Goal: Find specific page/section: Find specific page/section

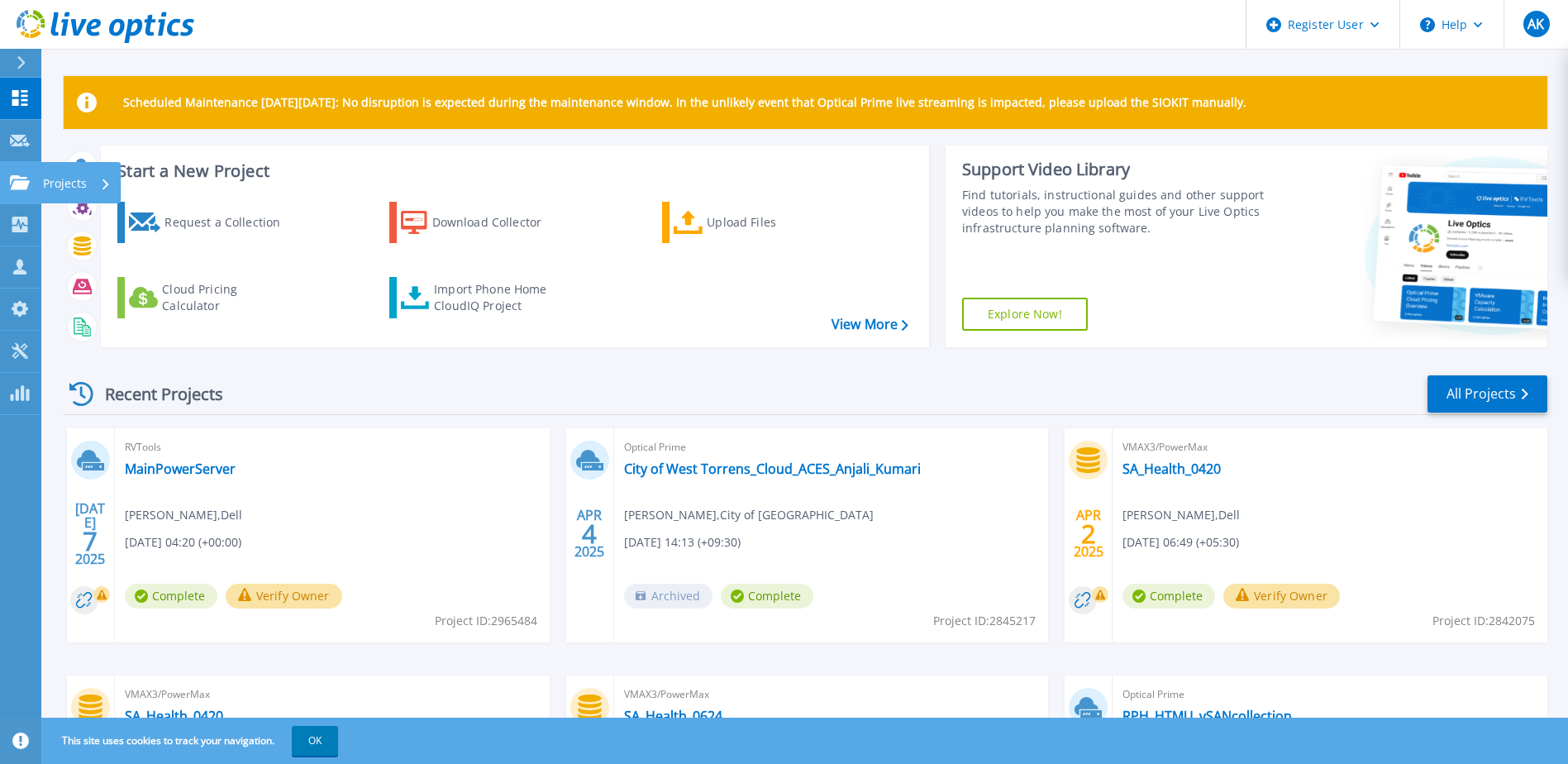
click at [17, 180] on icon at bounding box center [19, 182] width 20 height 14
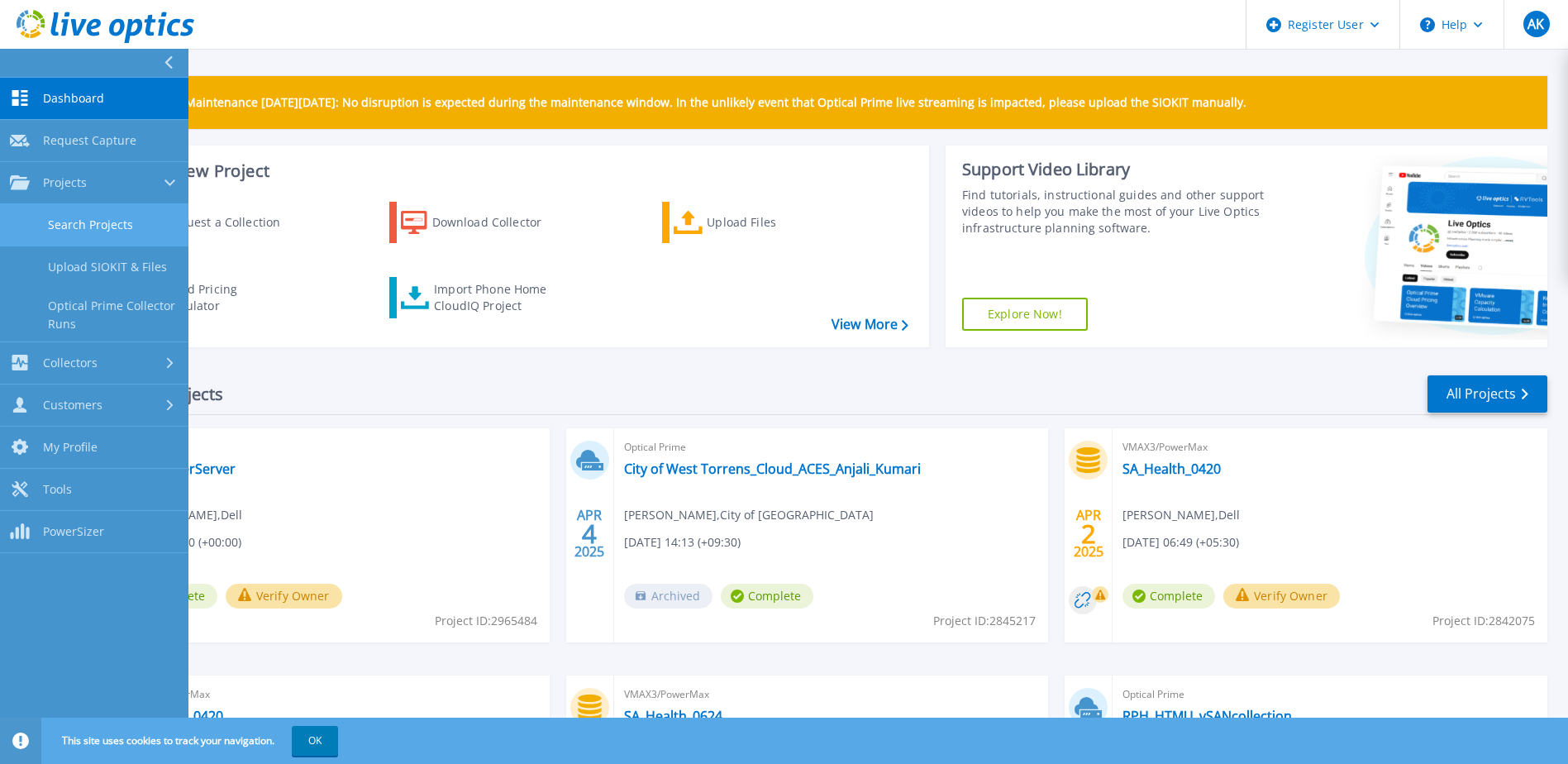
click at [106, 222] on link "Search Projects" at bounding box center [94, 225] width 188 height 42
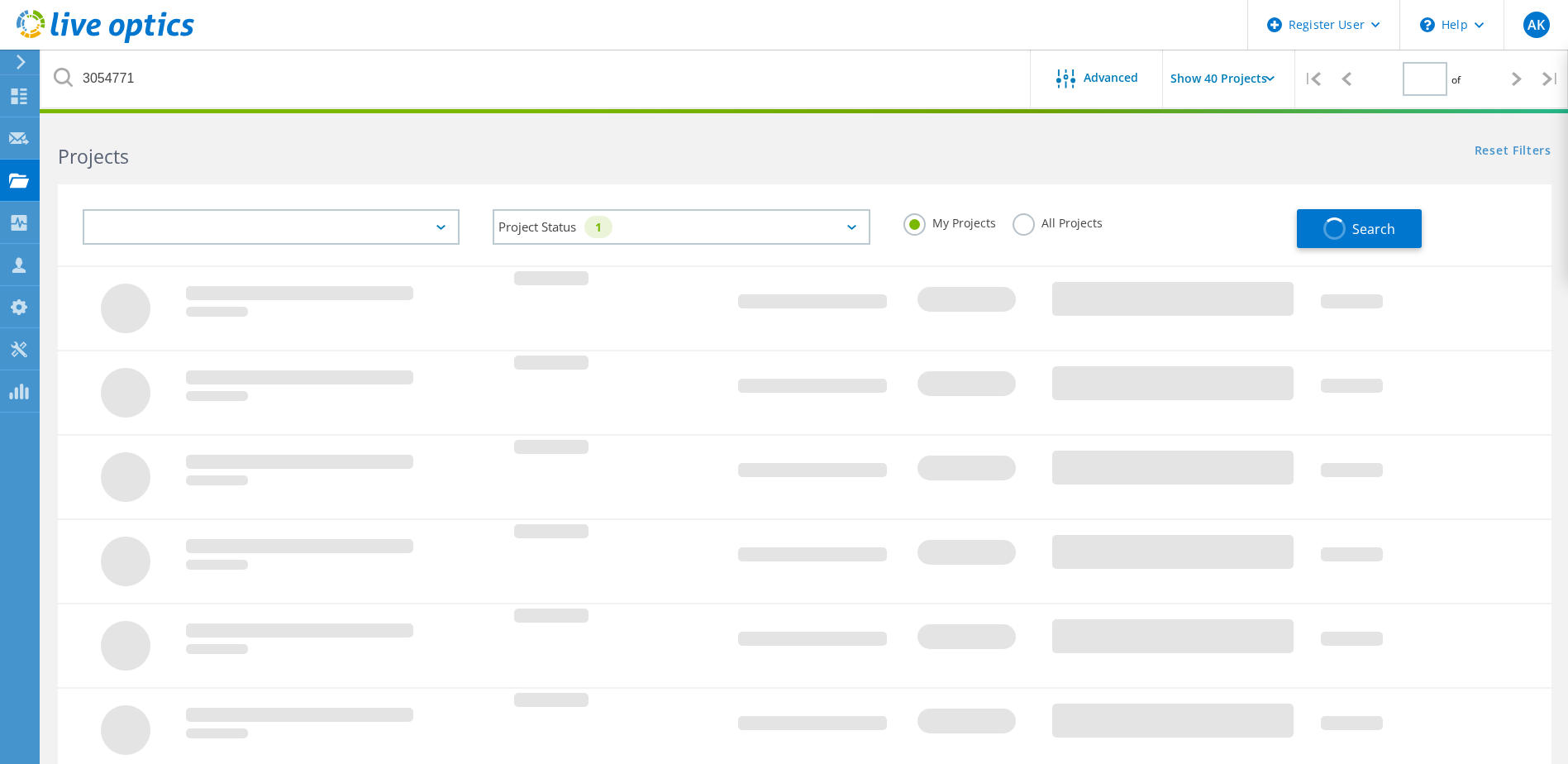
type input "1"
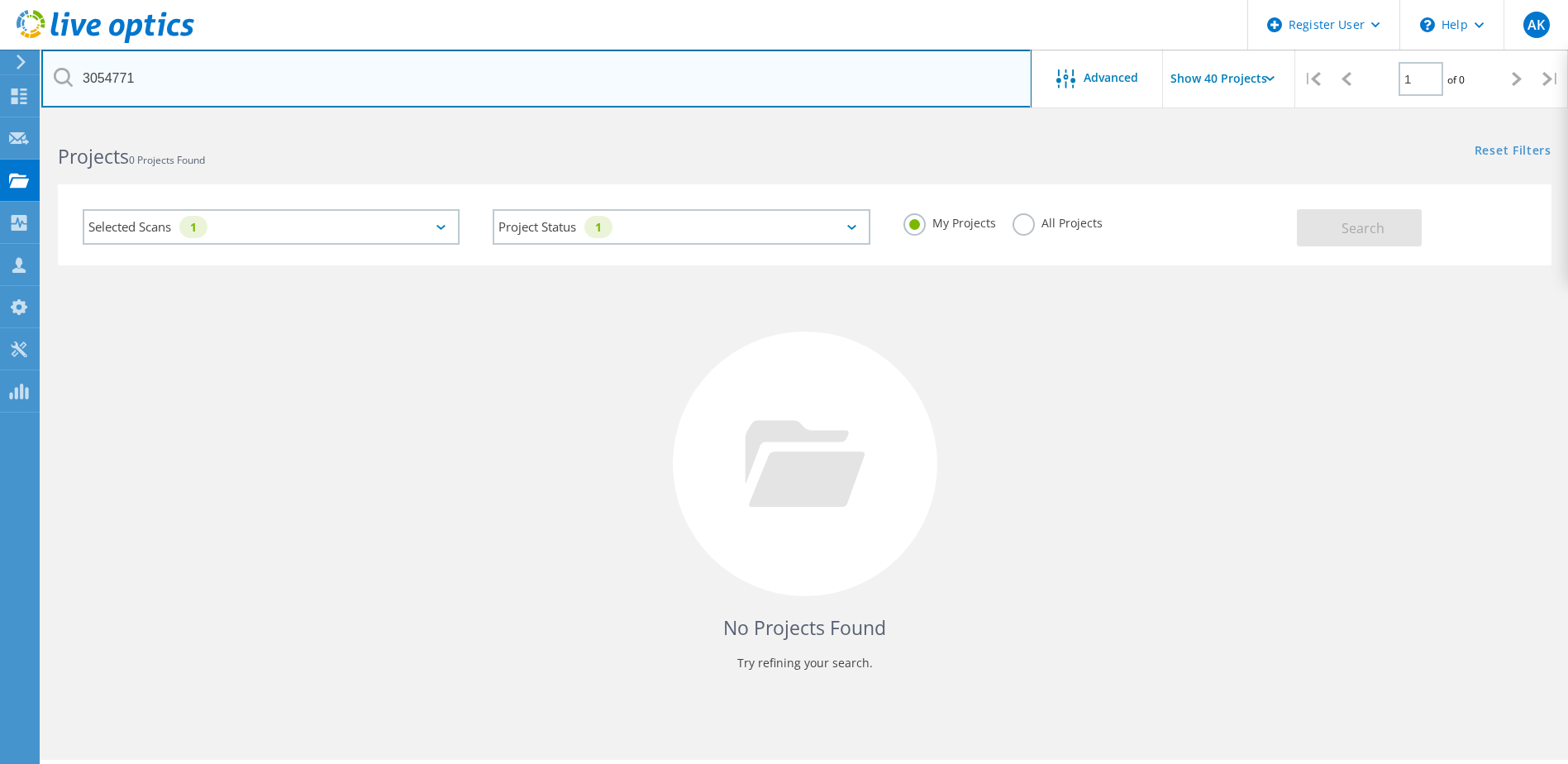
click at [317, 76] on input "3054771" at bounding box center [536, 78] width 991 height 58
type input "3"
type input "2734089"
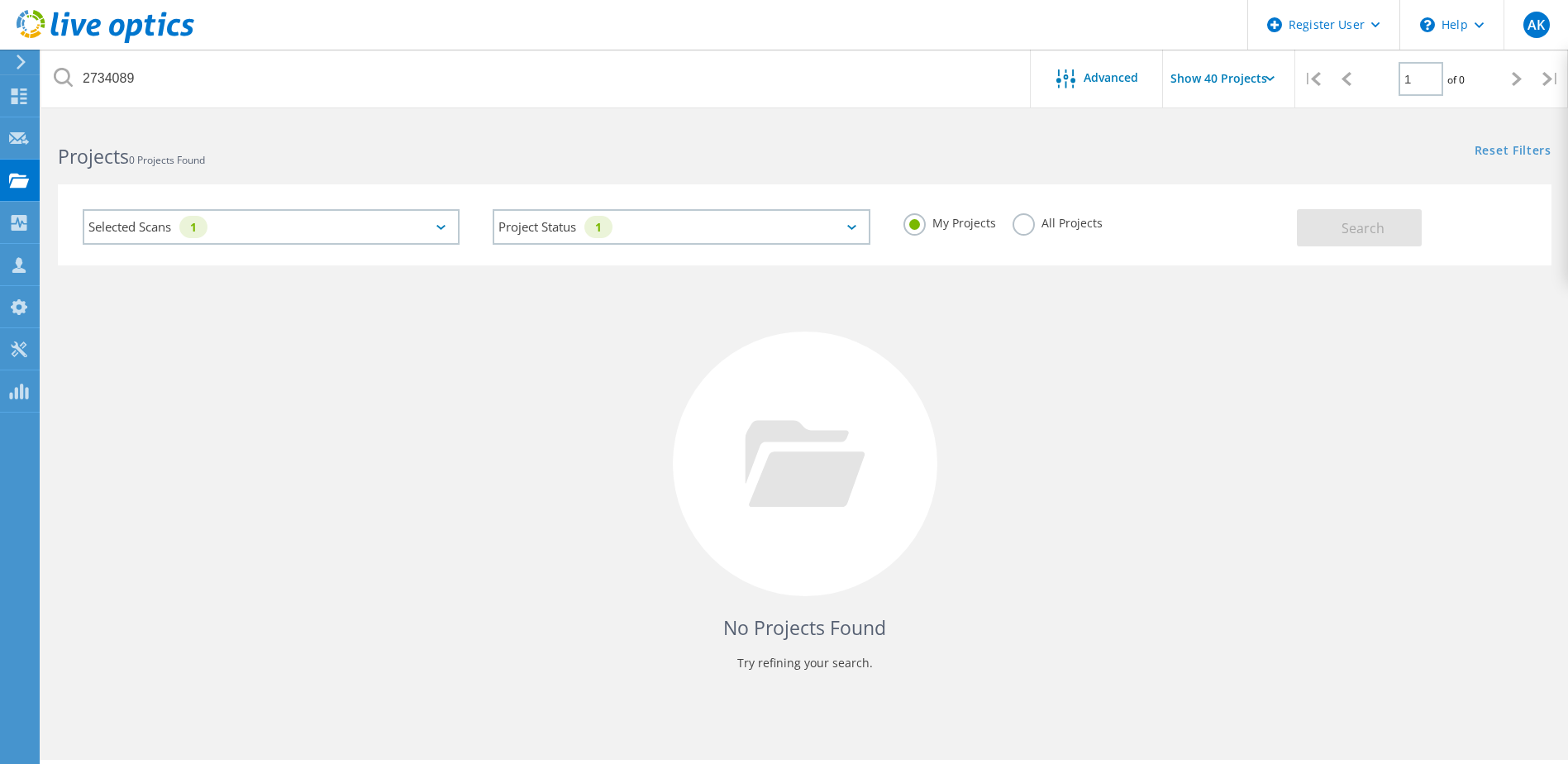
click at [1025, 219] on label "All Projects" at bounding box center [1057, 222] width 90 height 16
click at [0, 0] on input "All Projects" at bounding box center [0, 0] width 0 height 0
click at [1331, 224] on button "Search" at bounding box center [1360, 228] width 125 height 38
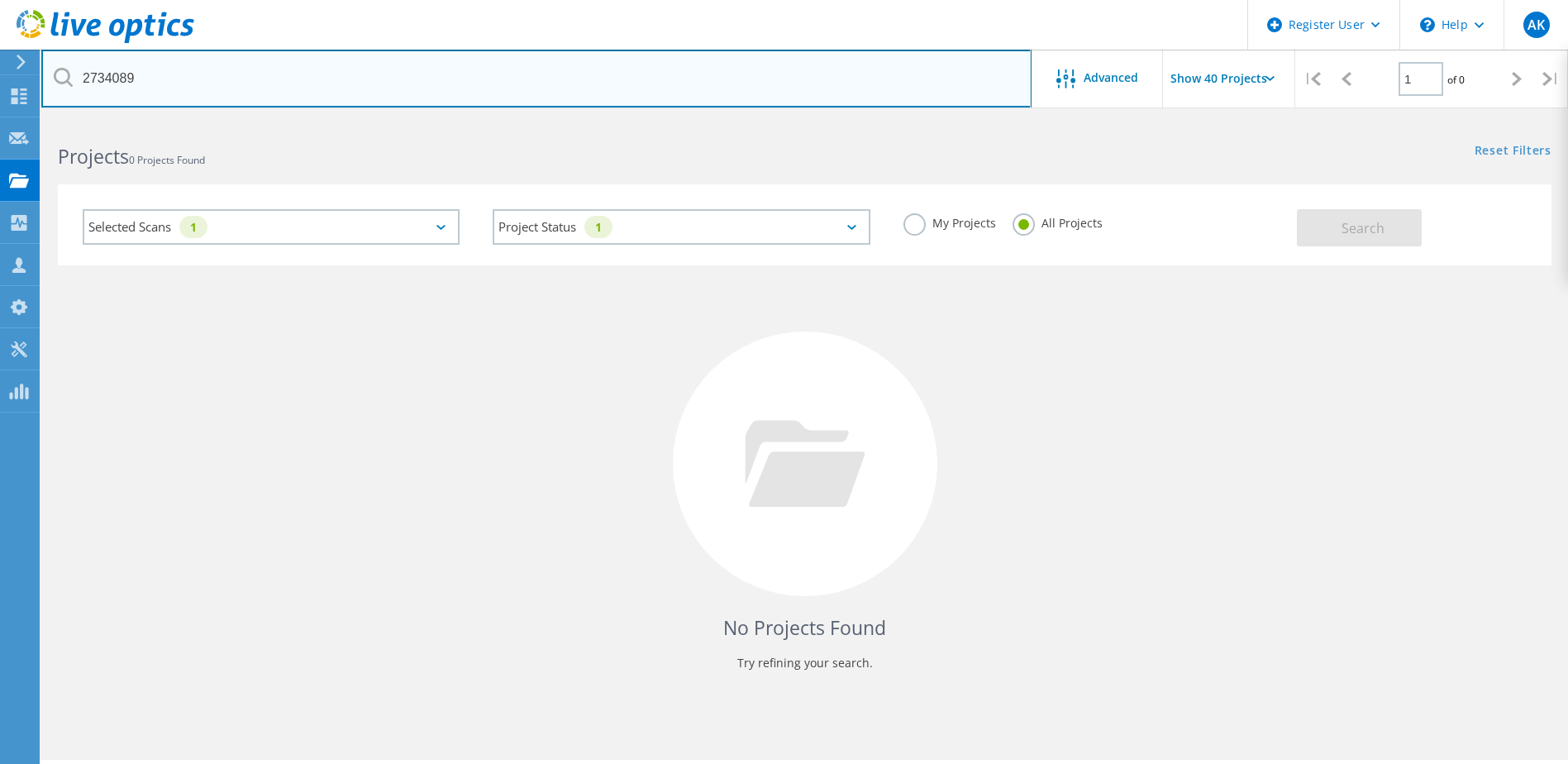
click at [291, 72] on input "2734089" at bounding box center [536, 78] width 991 height 58
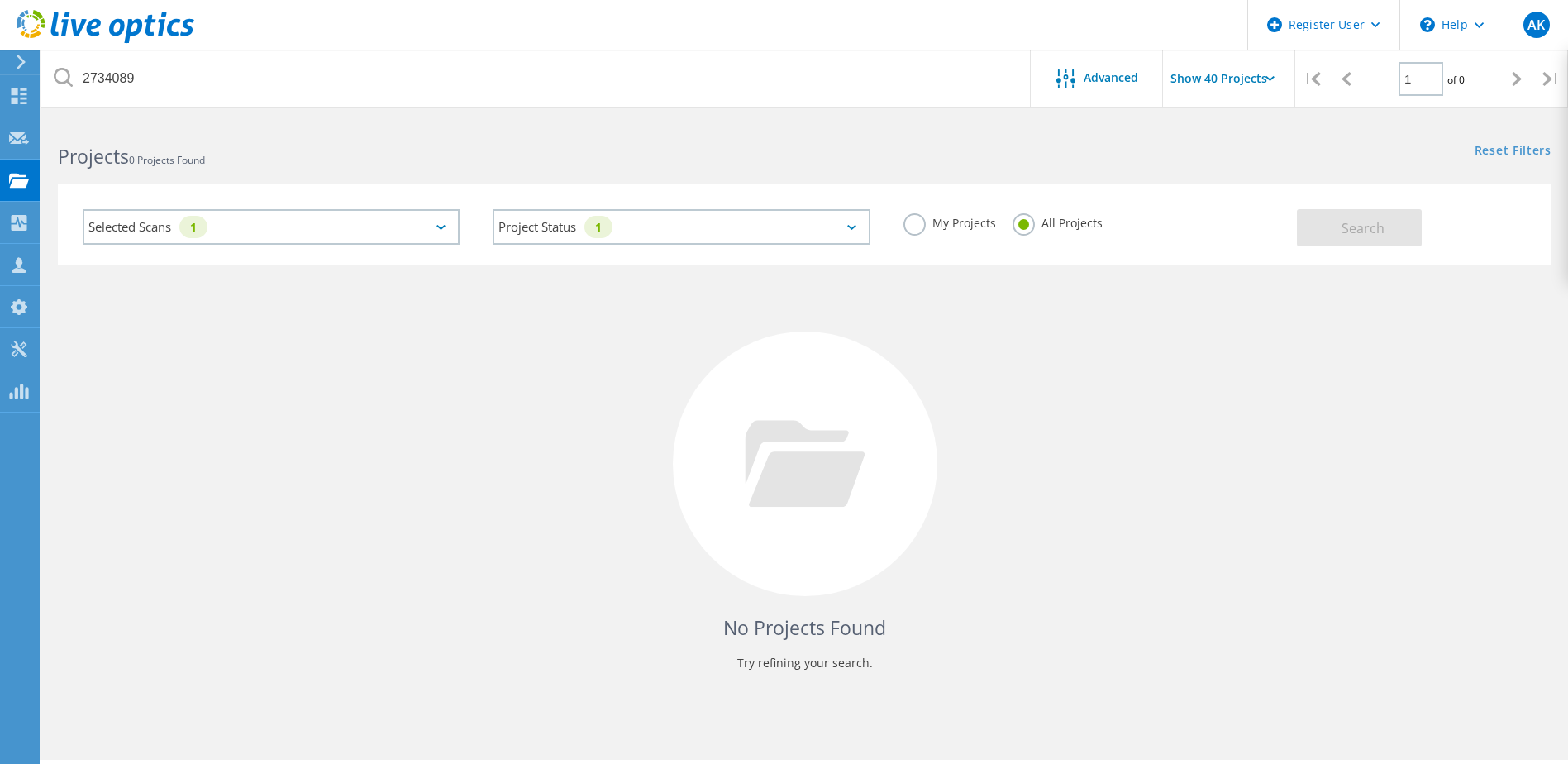
click at [1028, 229] on label "All Projects" at bounding box center [1057, 222] width 90 height 16
click at [0, 0] on input "All Projects" at bounding box center [0, 0] width 0 height 0
click at [1032, 222] on label "All Projects" at bounding box center [1057, 222] width 90 height 16
click at [0, 0] on input "All Projects" at bounding box center [0, 0] width 0 height 0
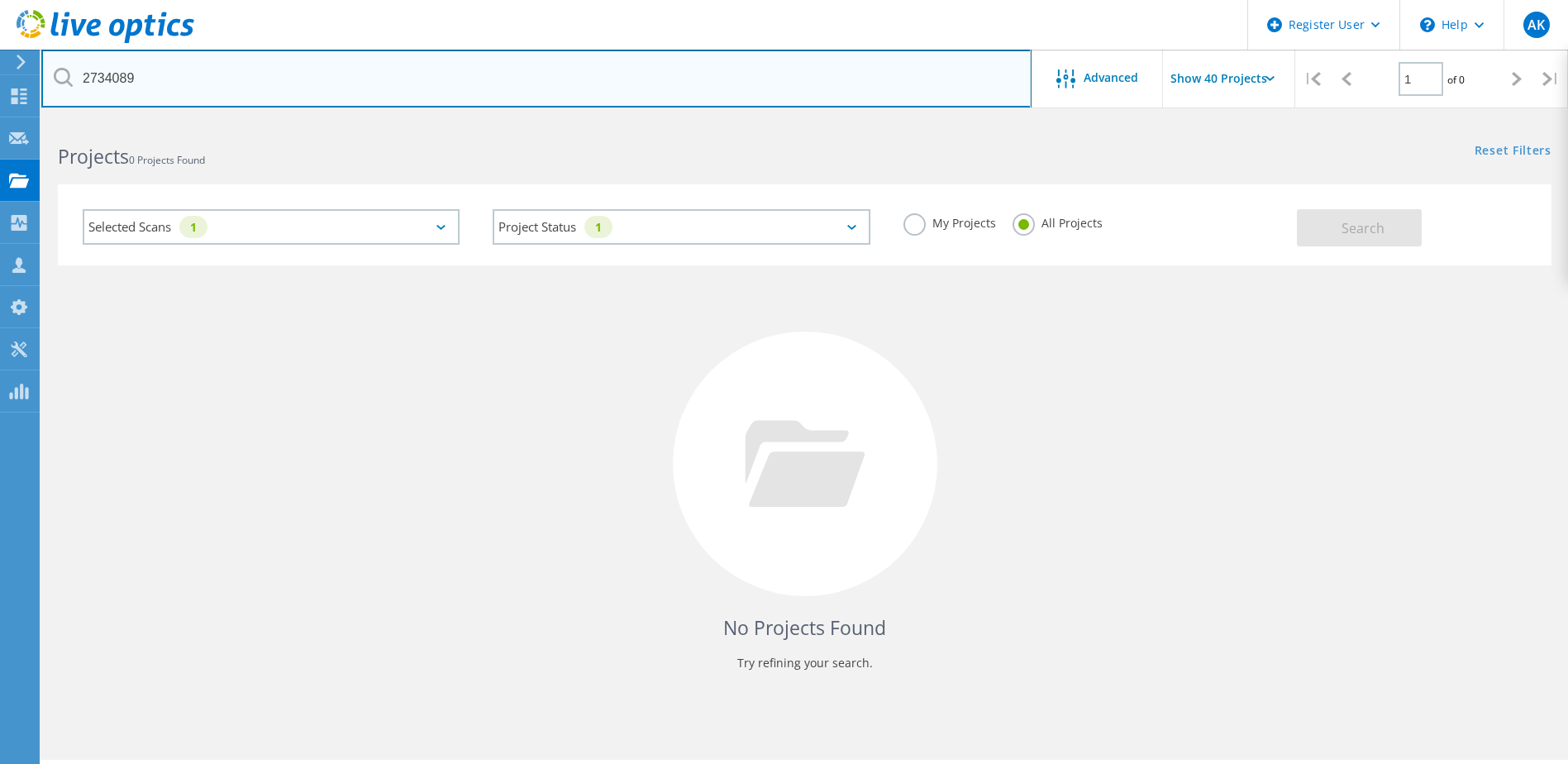
click at [140, 81] on input "2734089" at bounding box center [536, 78] width 991 height 58
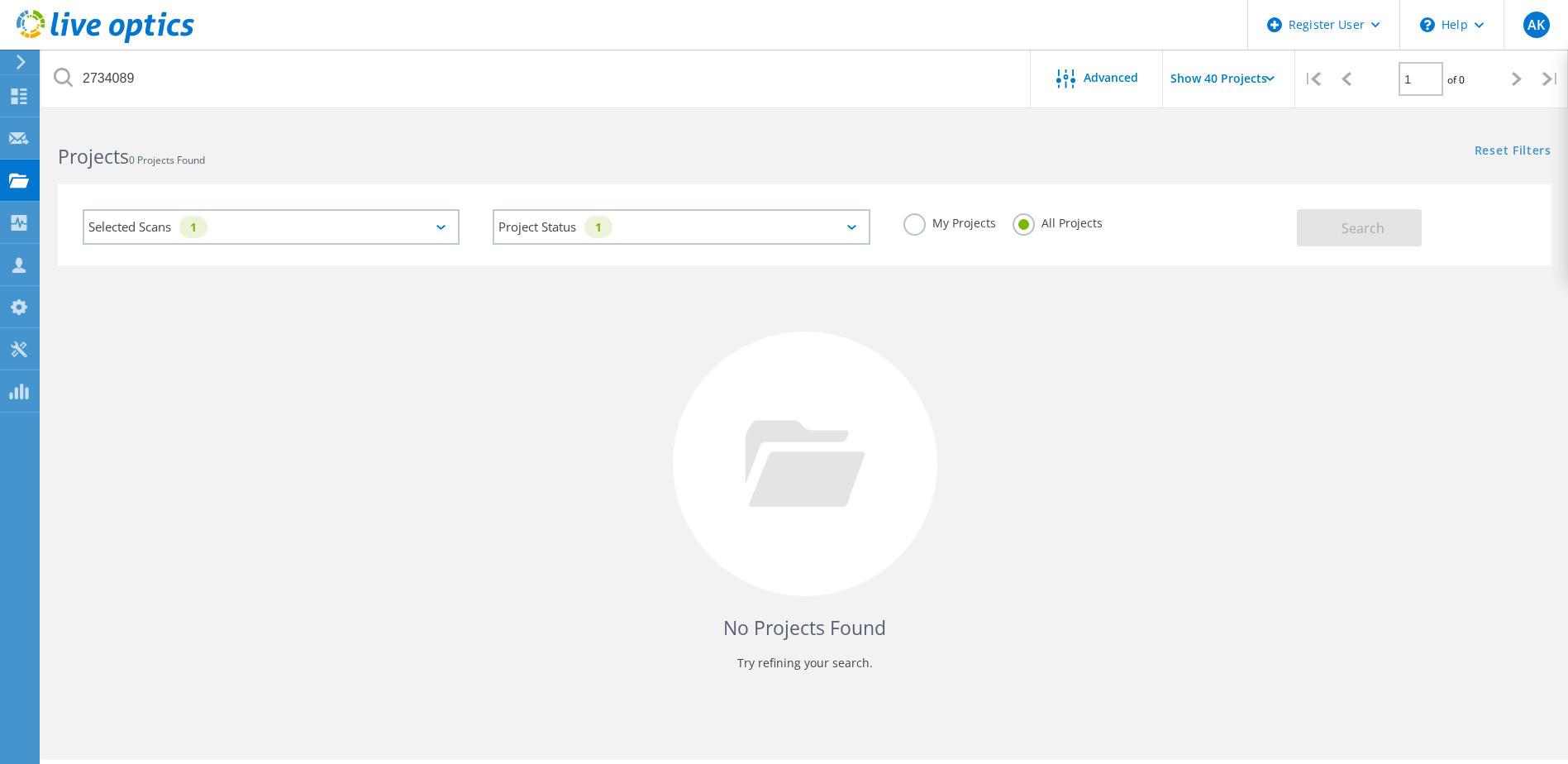
click at [355, 228] on div "Selected Scans 1" at bounding box center [271, 227] width 377 height 36
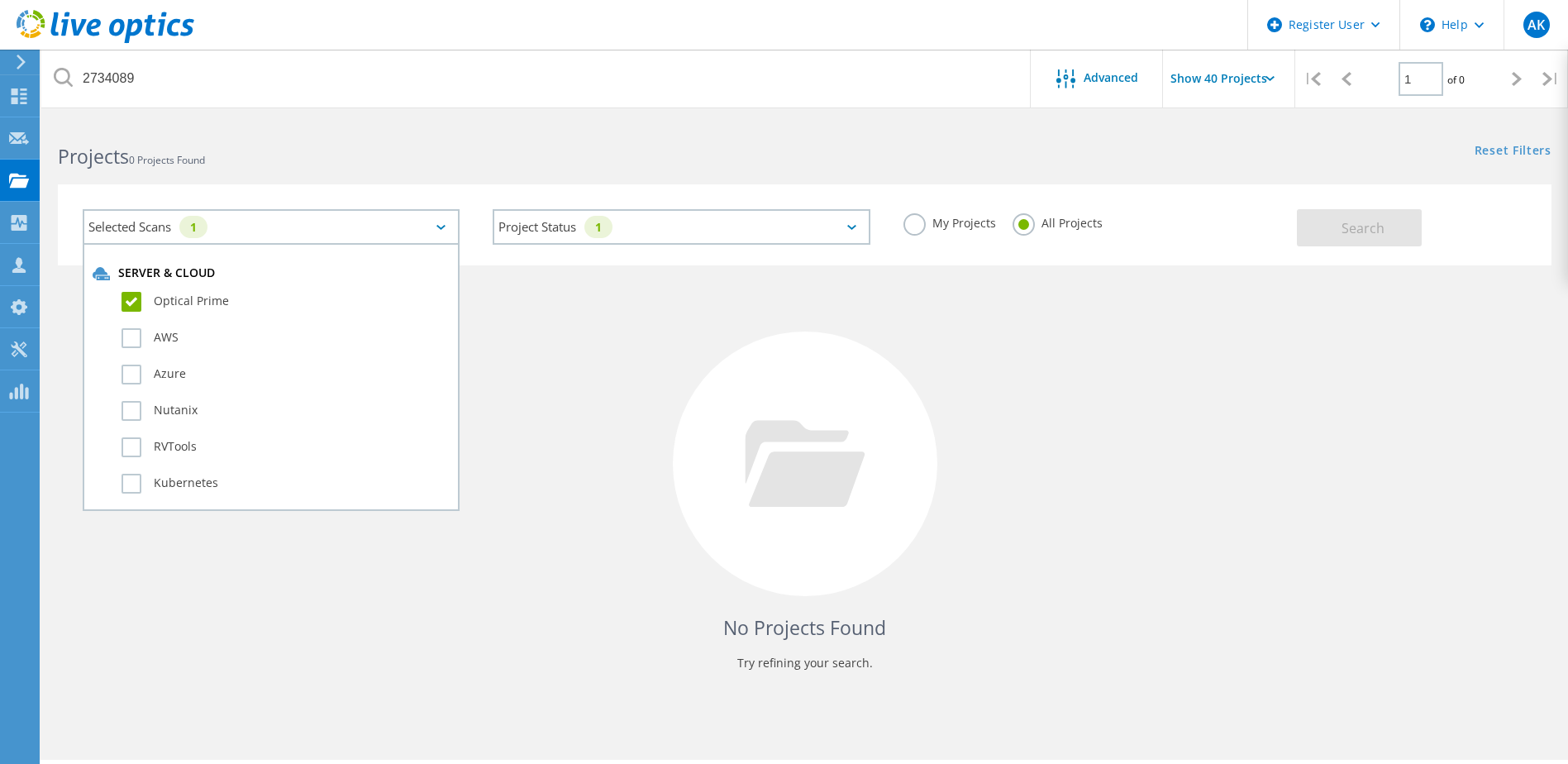
click at [174, 301] on label "Optical Prime" at bounding box center [285, 302] width 328 height 20
click at [0, 0] on input "Optical Prime" at bounding box center [0, 0] width 0 height 0
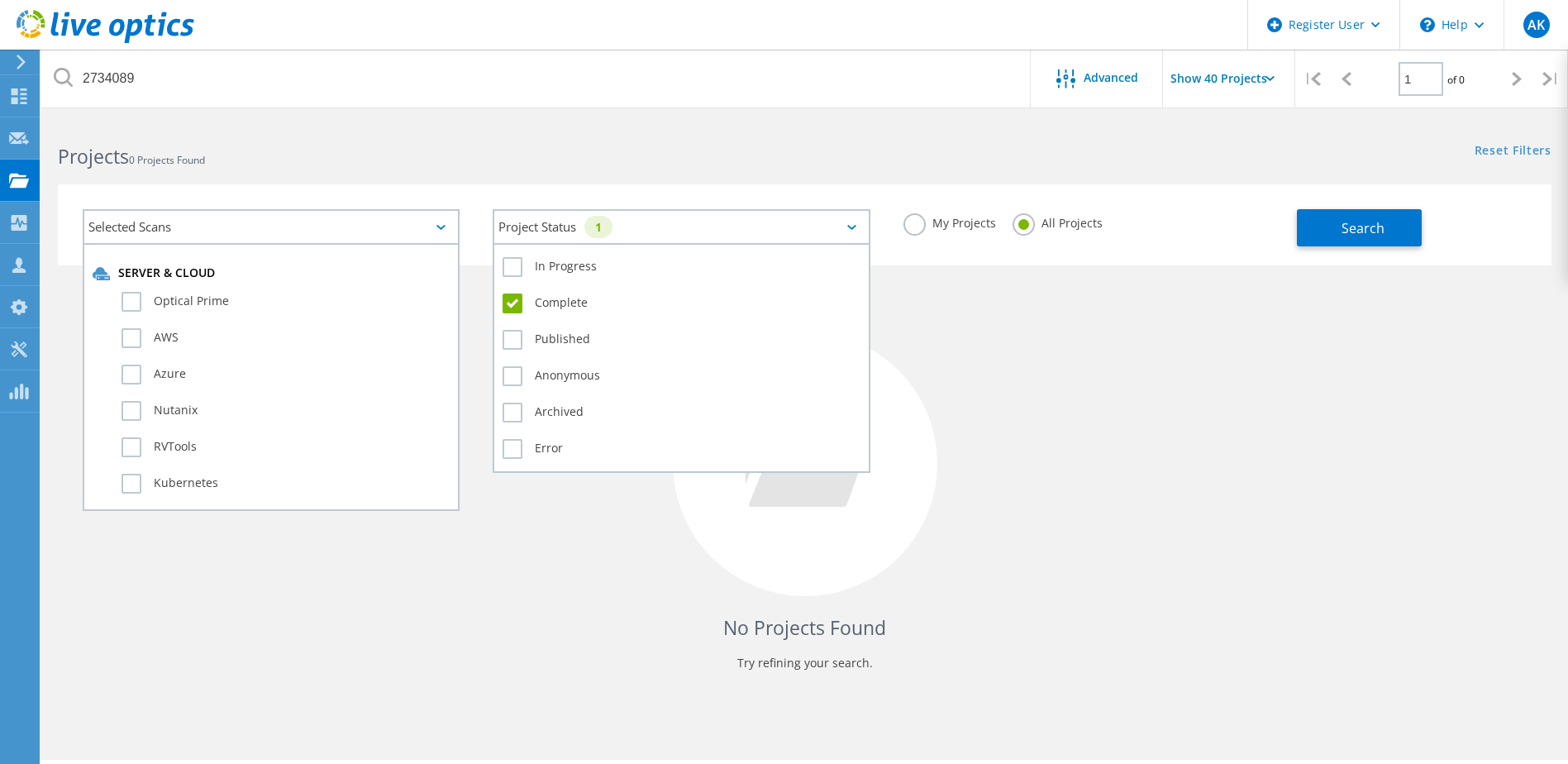
click at [611, 215] on div "1" at bounding box center [598, 227] width 28 height 23
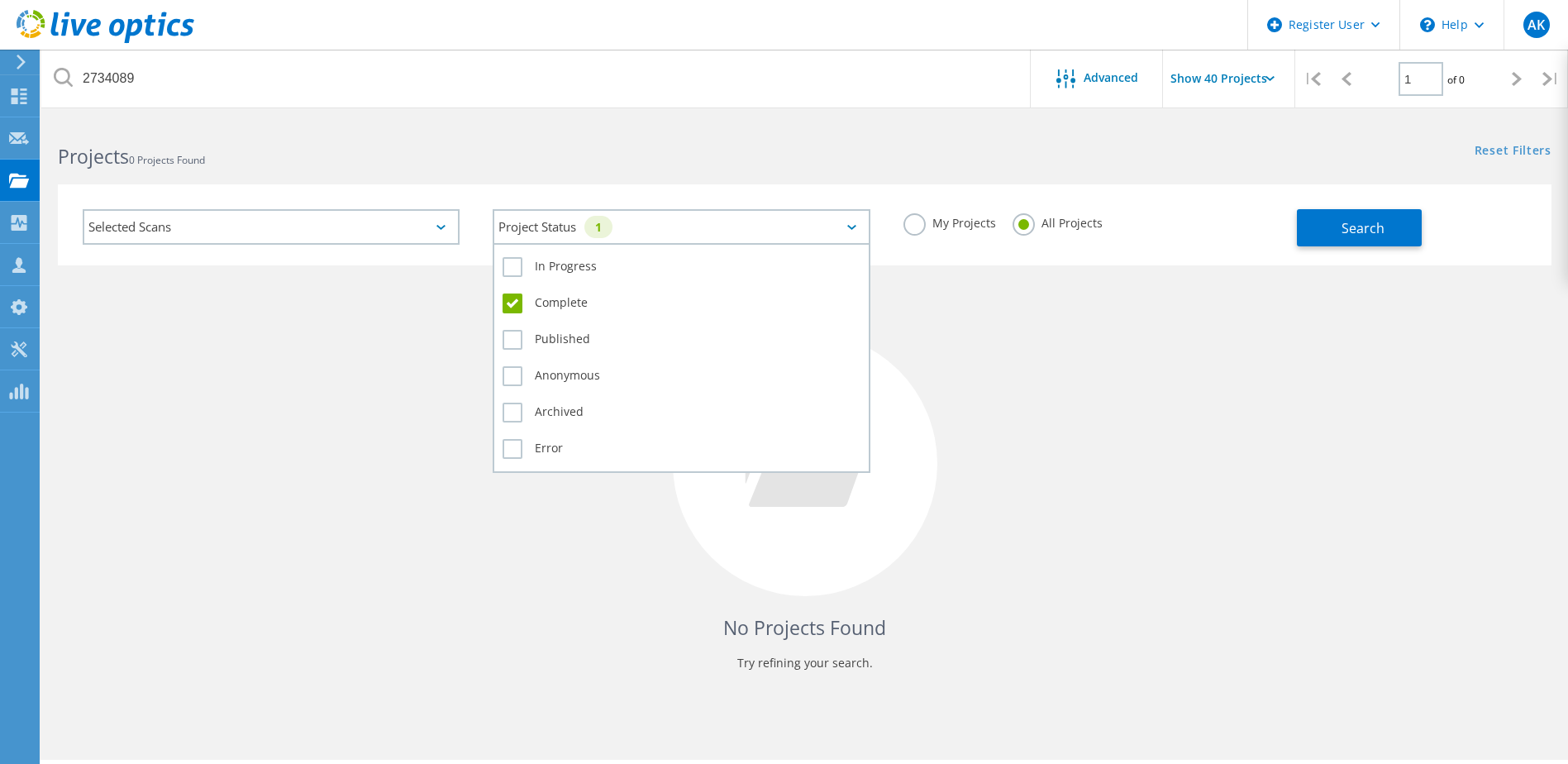
click at [608, 305] on label "Complete" at bounding box center [681, 304] width 358 height 20
click at [0, 0] on input "Complete" at bounding box center [0, 0] width 0 height 0
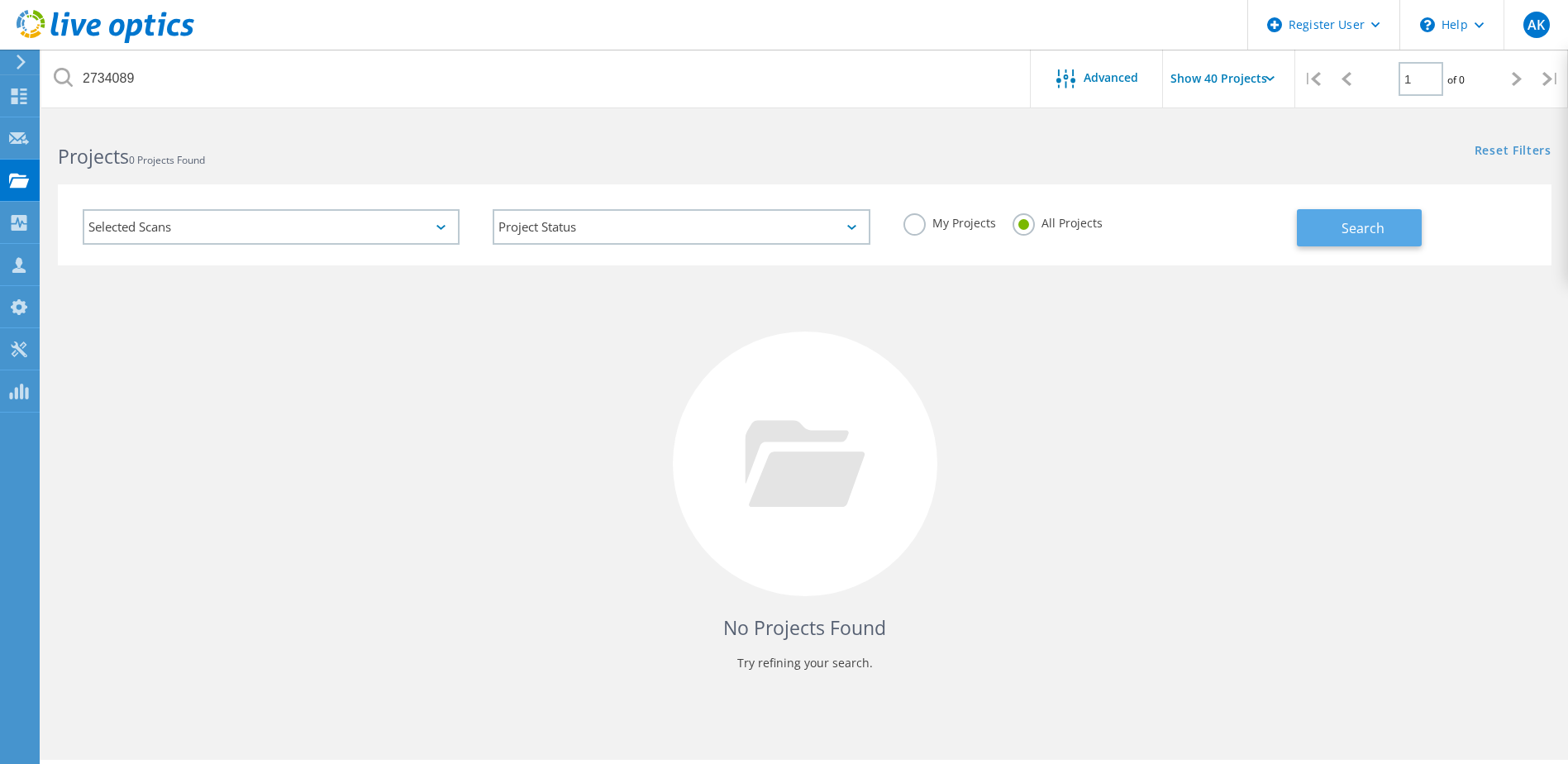
click at [1327, 215] on button "Search" at bounding box center [1360, 228] width 125 height 38
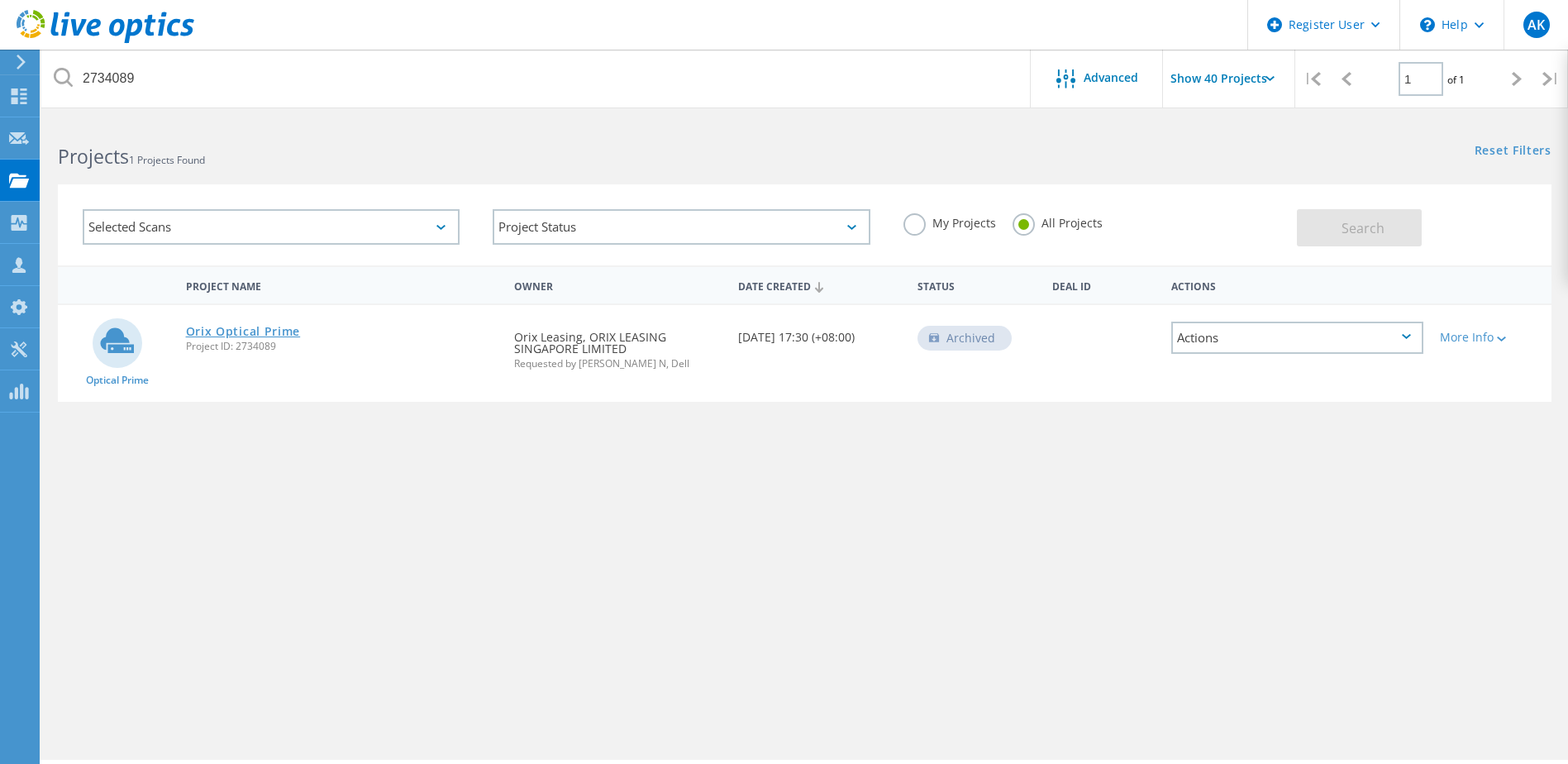
click at [219, 331] on link "Orix Optical Prime" at bounding box center [243, 331] width 115 height 11
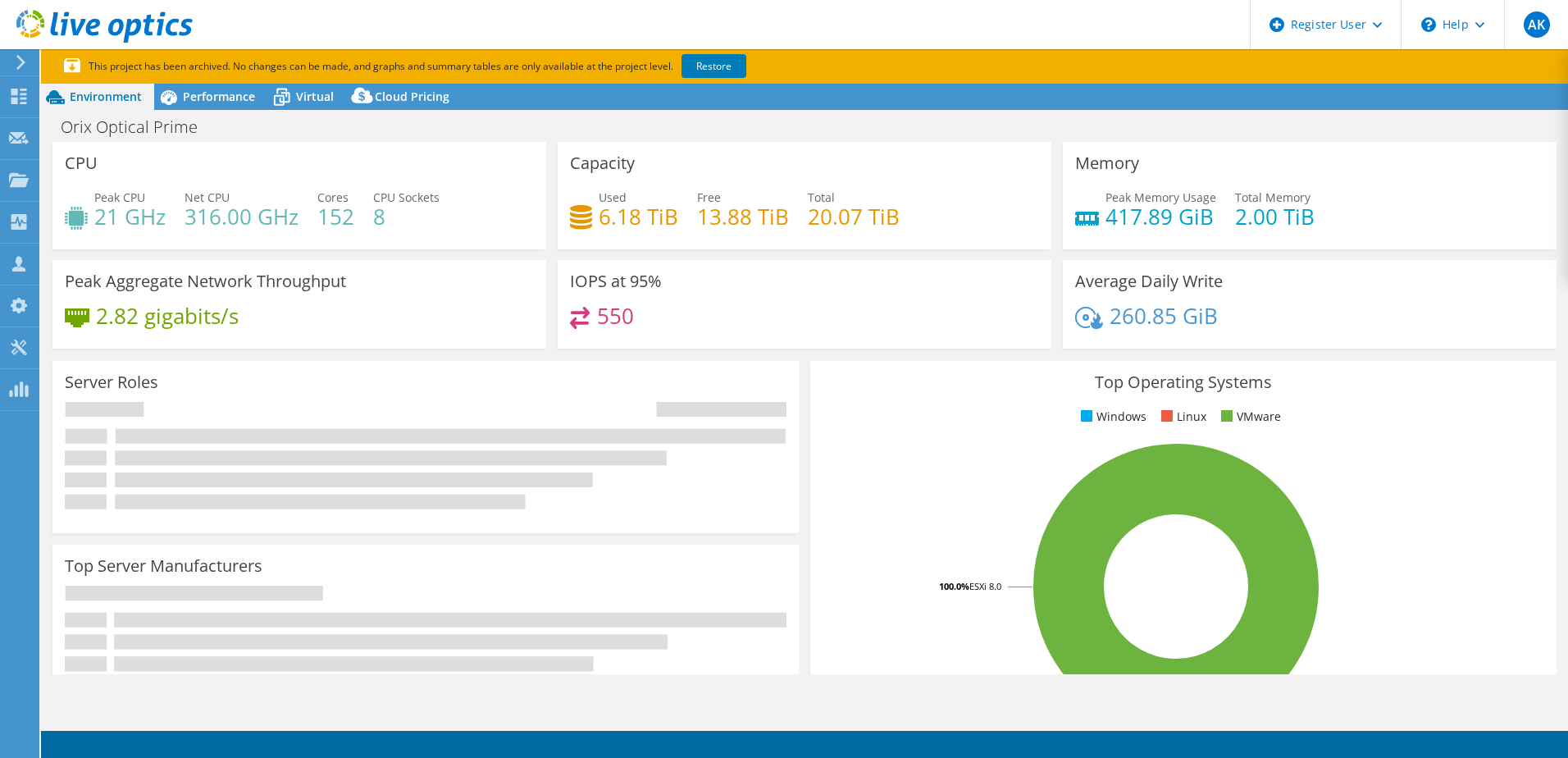
select select "USD"
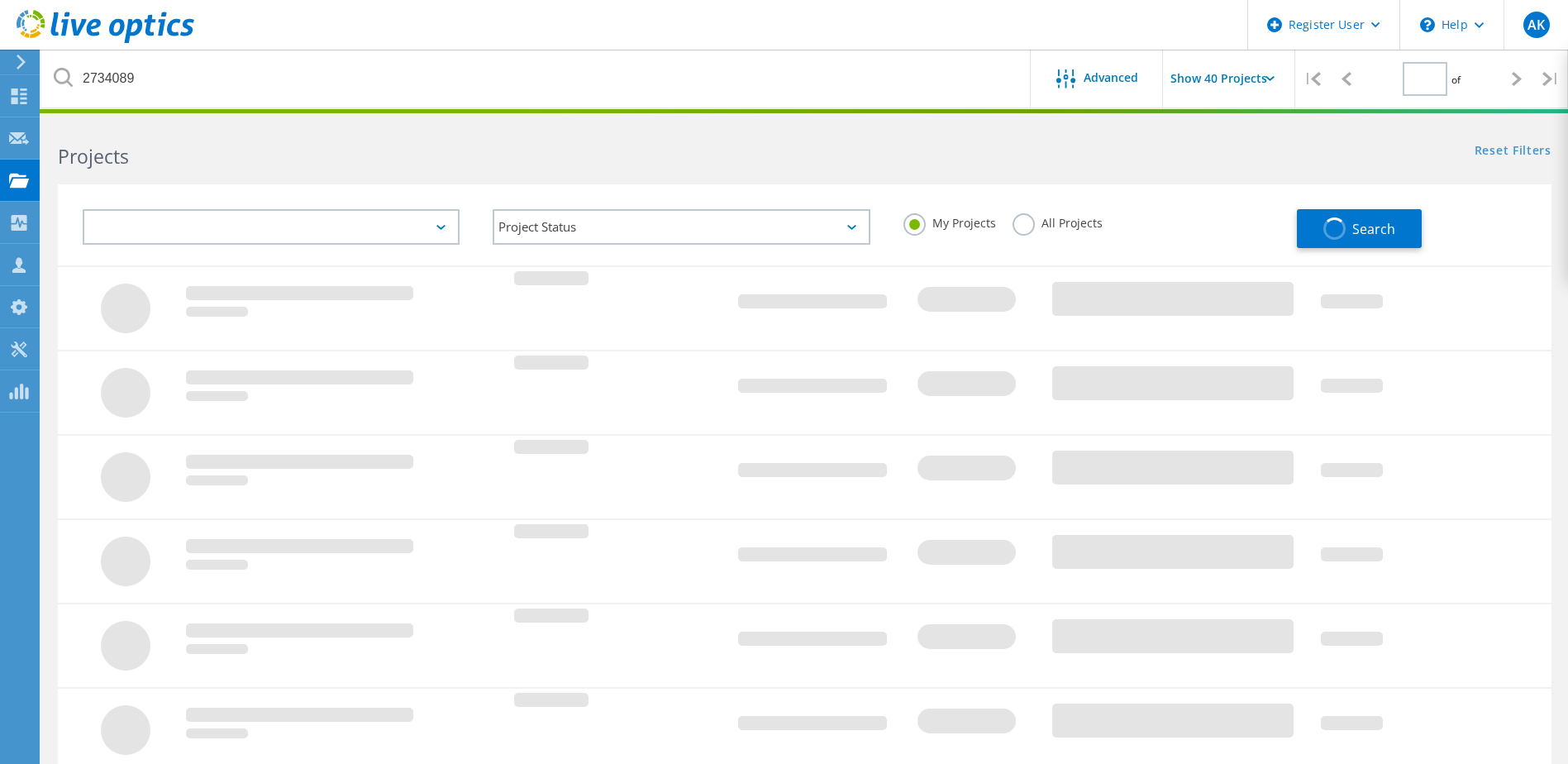
type input "1"
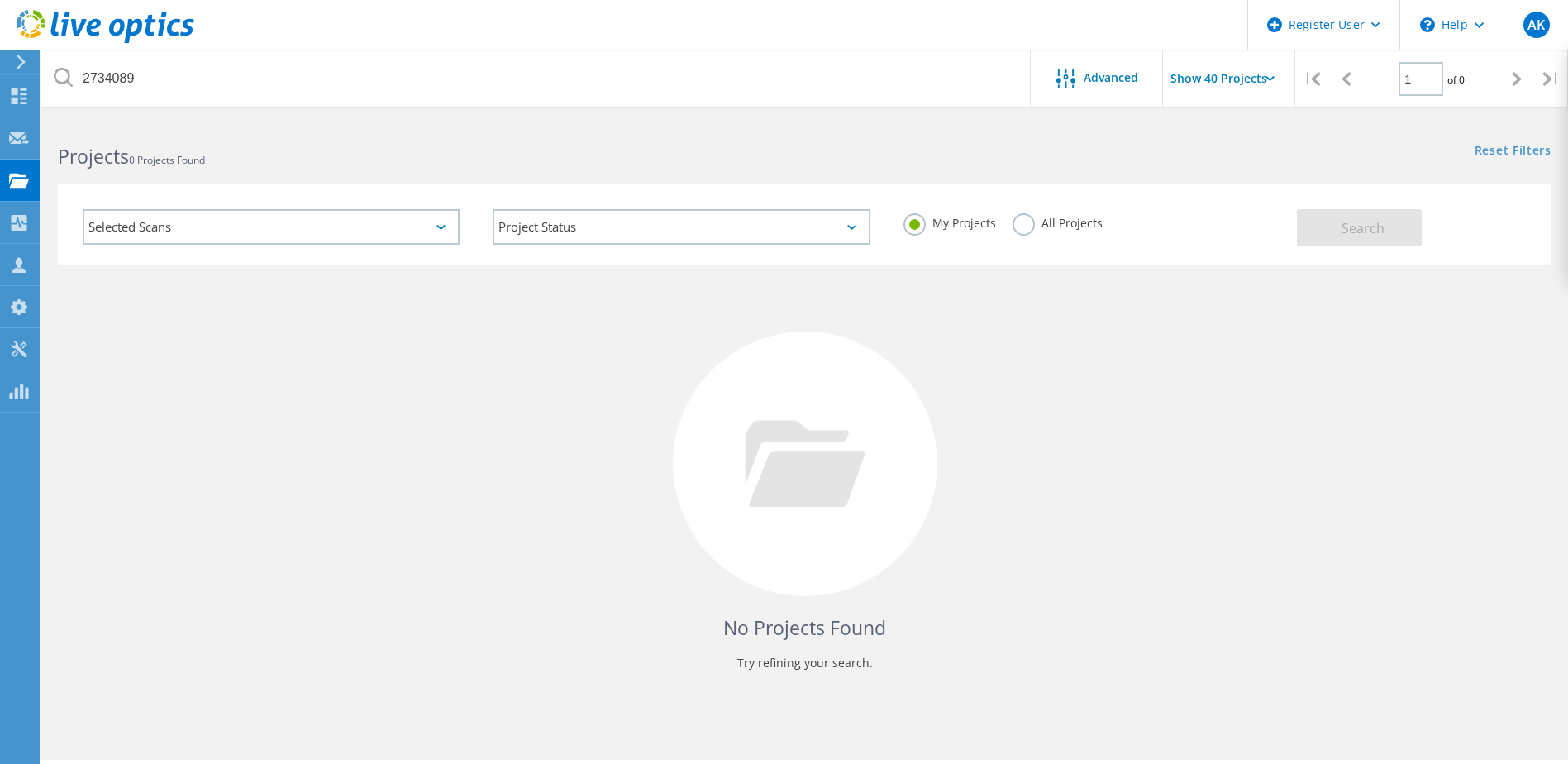
click at [205, 228] on div "Selected Scans" at bounding box center [271, 227] width 377 height 36
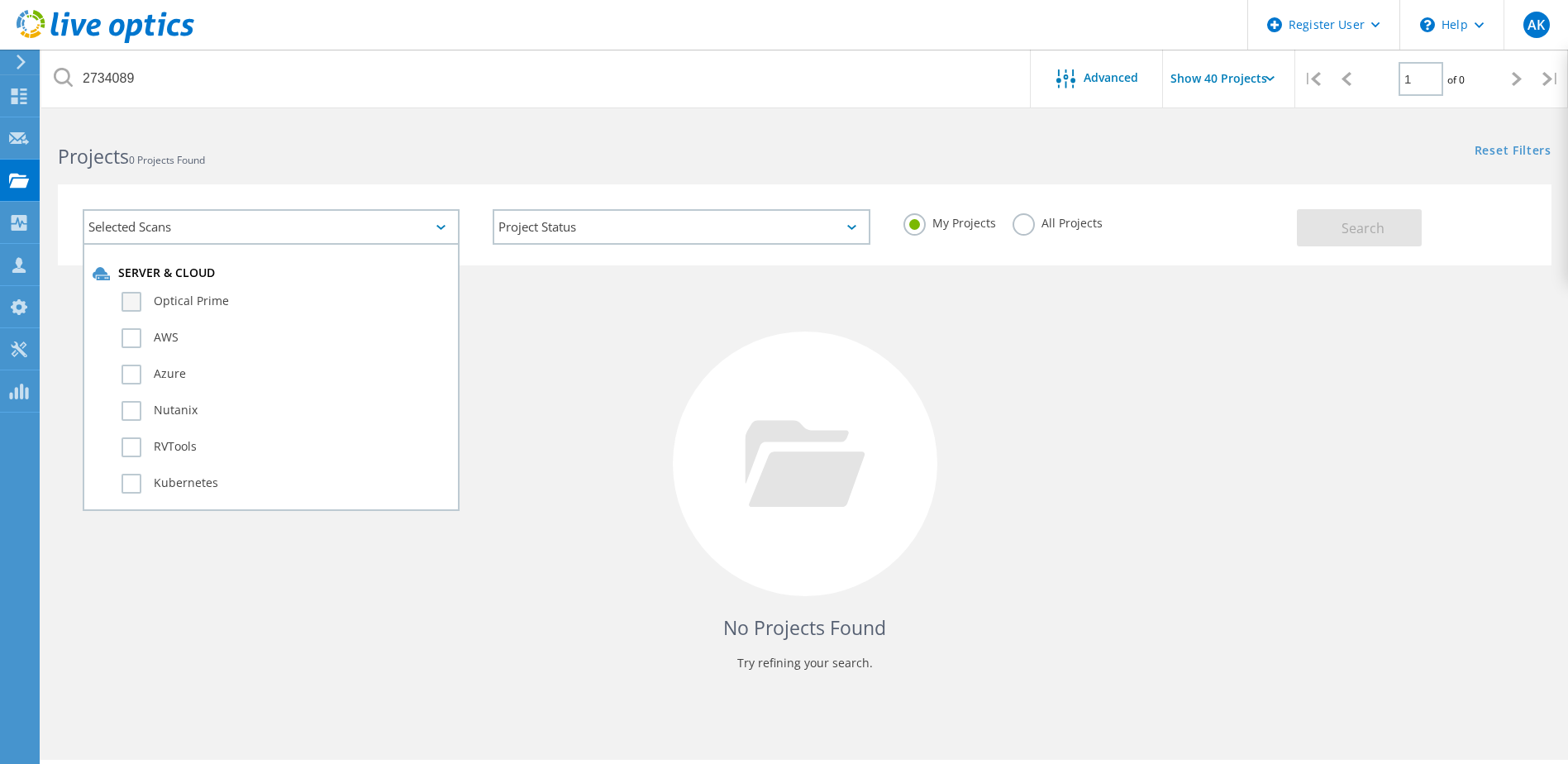
click at [205, 299] on label "Optical Prime" at bounding box center [285, 302] width 328 height 20
click at [0, 0] on input "Optical Prime" at bounding box center [0, 0] width 0 height 0
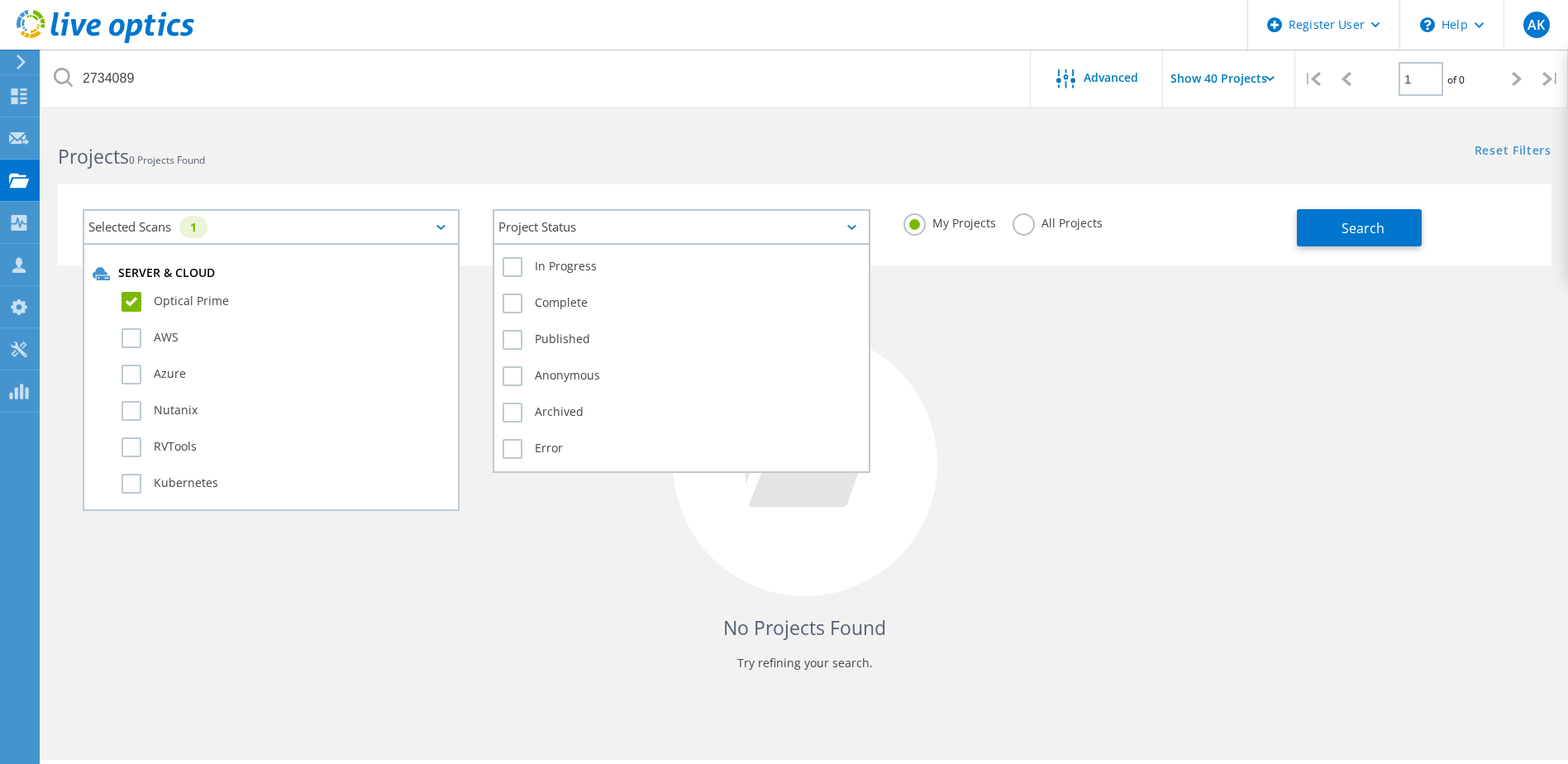
click at [591, 216] on div "Project Status" at bounding box center [681, 227] width 377 height 36
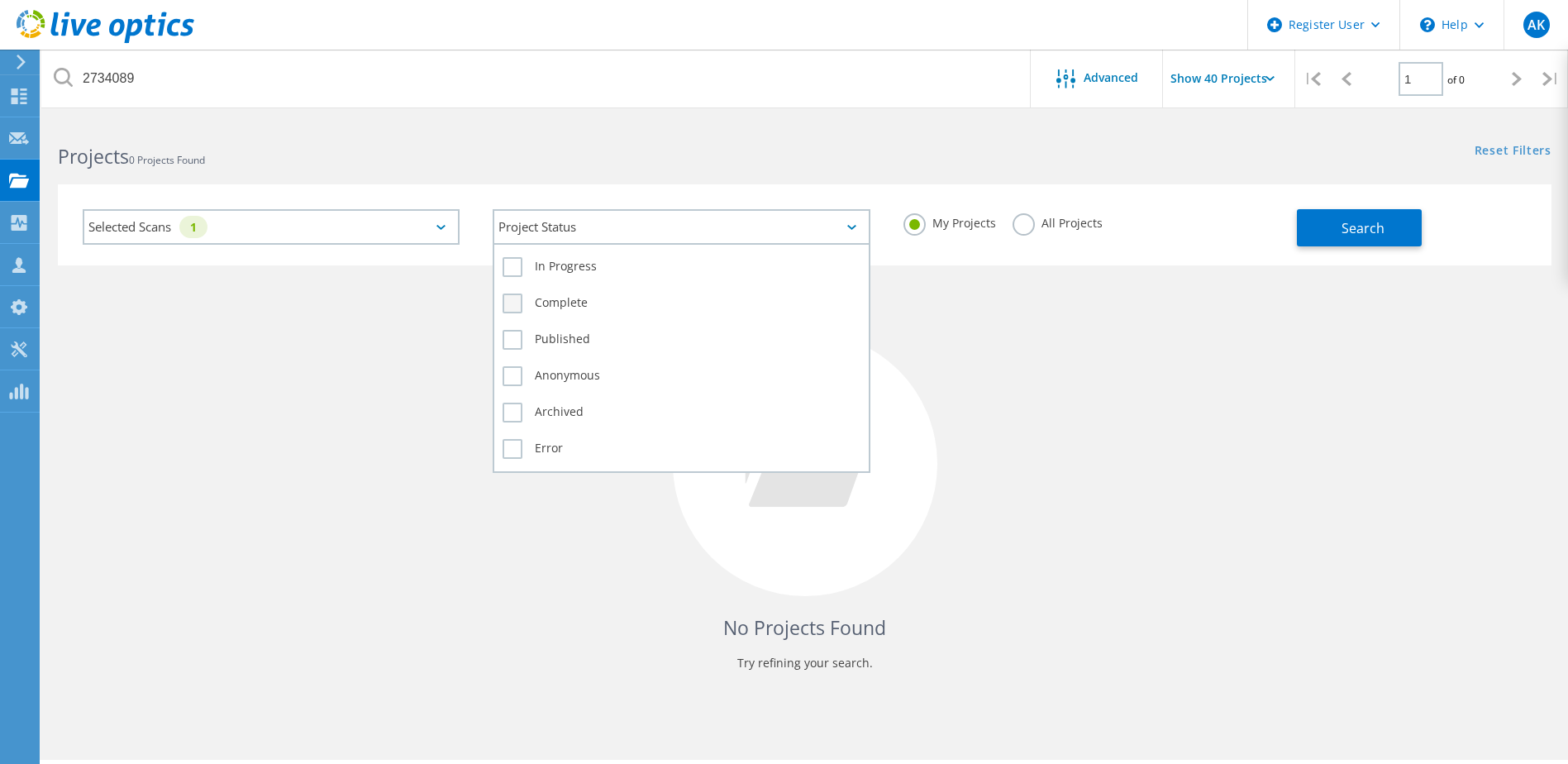
click at [597, 310] on label "Complete" at bounding box center [681, 304] width 358 height 20
click at [0, 0] on input "Complete" at bounding box center [0, 0] width 0 height 0
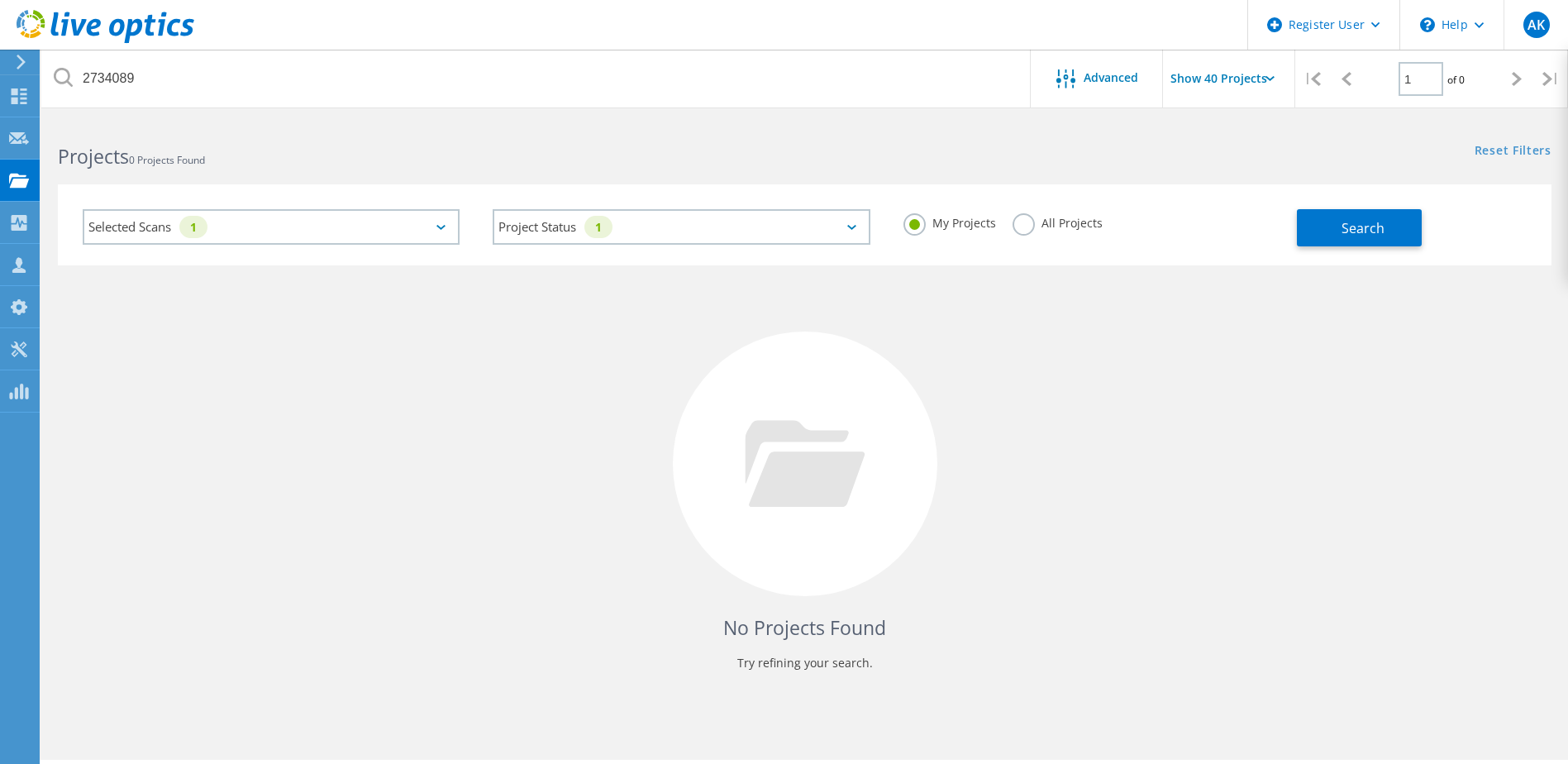
click at [1014, 216] on label "All Projects" at bounding box center [1057, 222] width 90 height 16
click at [0, 0] on input "All Projects" at bounding box center [0, 0] width 0 height 0
click at [1395, 227] on button "Search" at bounding box center [1360, 228] width 125 height 38
click at [1283, 73] on input "Show 40 Projects" at bounding box center [1246, 78] width 166 height 58
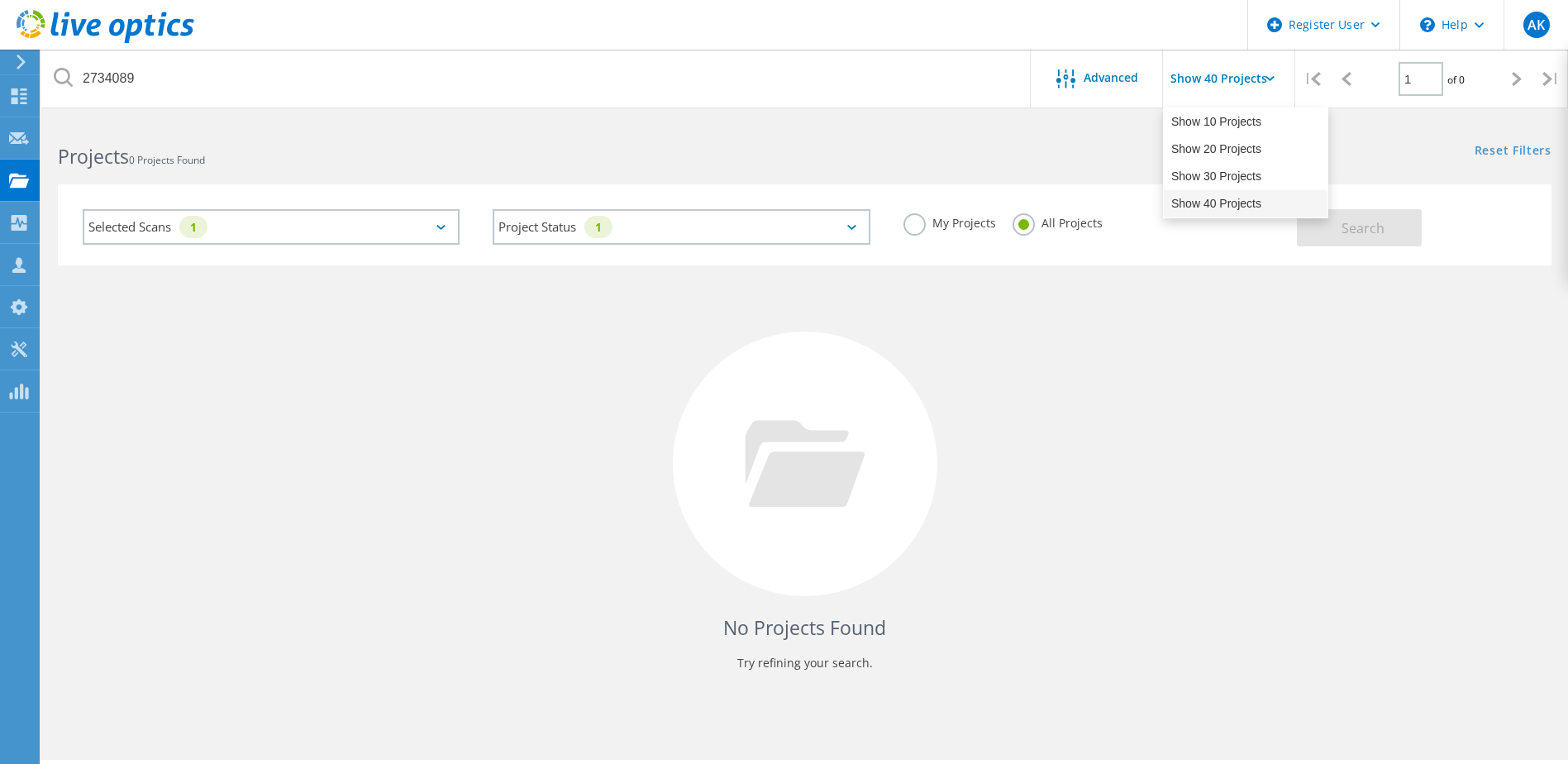
click at [1257, 211] on div "Show 40 Projects" at bounding box center [1246, 203] width 164 height 27
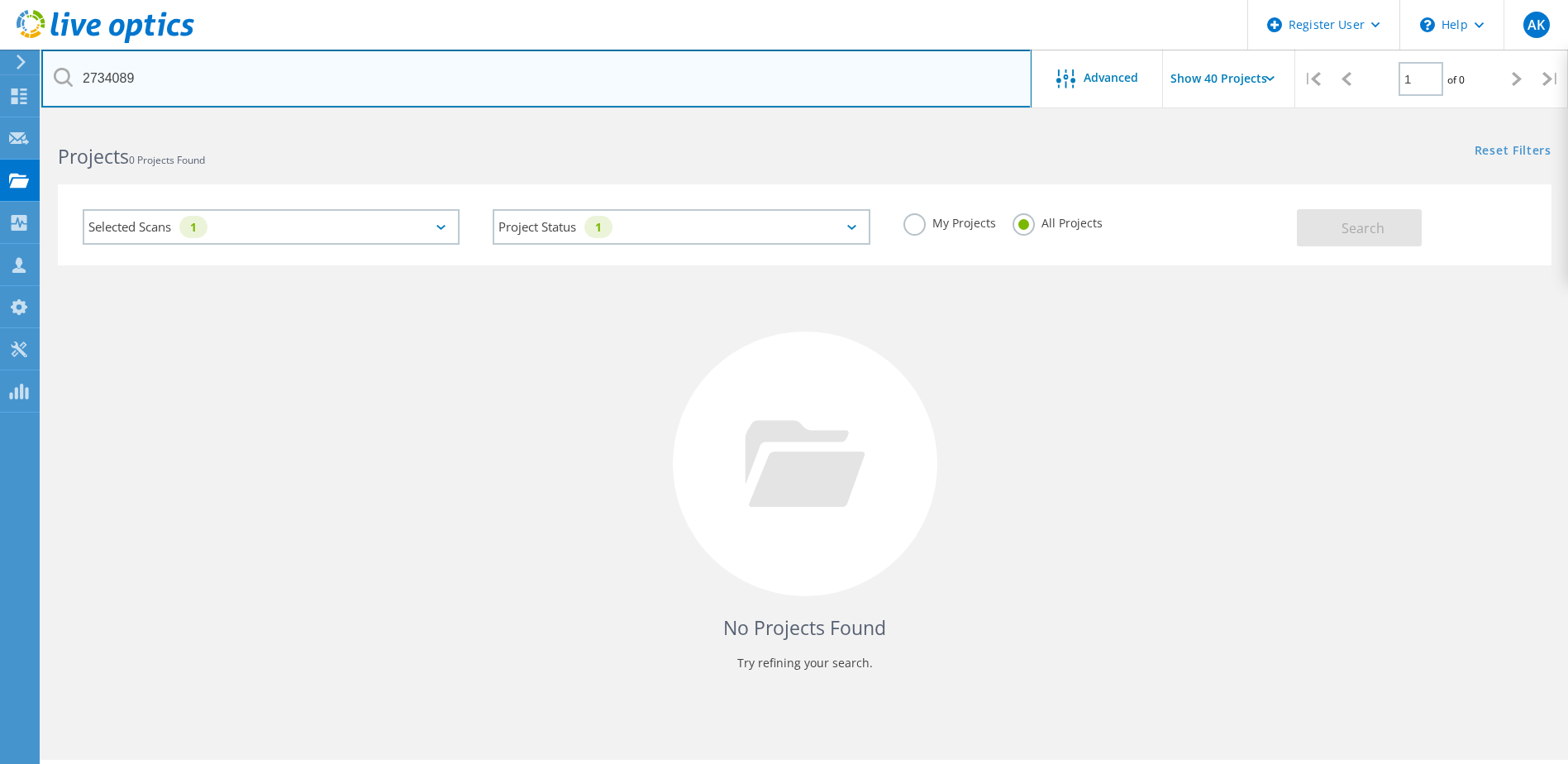
drag, startPoint x: 252, startPoint y: 72, endPoint x: 72, endPoint y: 82, distance: 180.3
click at [72, 82] on div "2734089" at bounding box center [535, 78] width 990 height 58
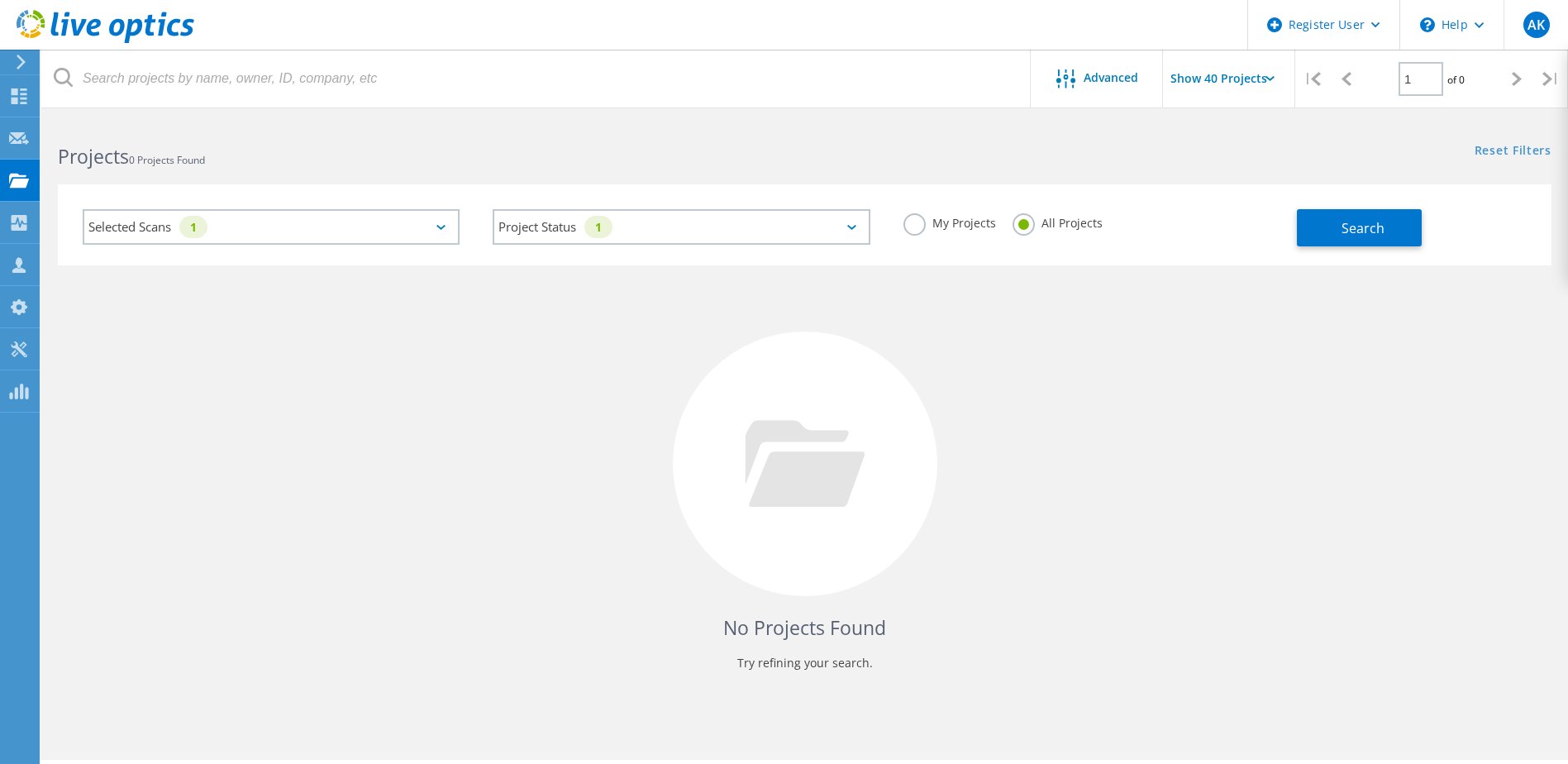
drag, startPoint x: 309, startPoint y: 452, endPoint x: 300, endPoint y: 458, distance: 10.8
click at [302, 458] on div "No Projects Found Try refining your search." at bounding box center [804, 479] width 1494 height 427
click at [1366, 230] on span "Search" at bounding box center [1363, 228] width 43 height 18
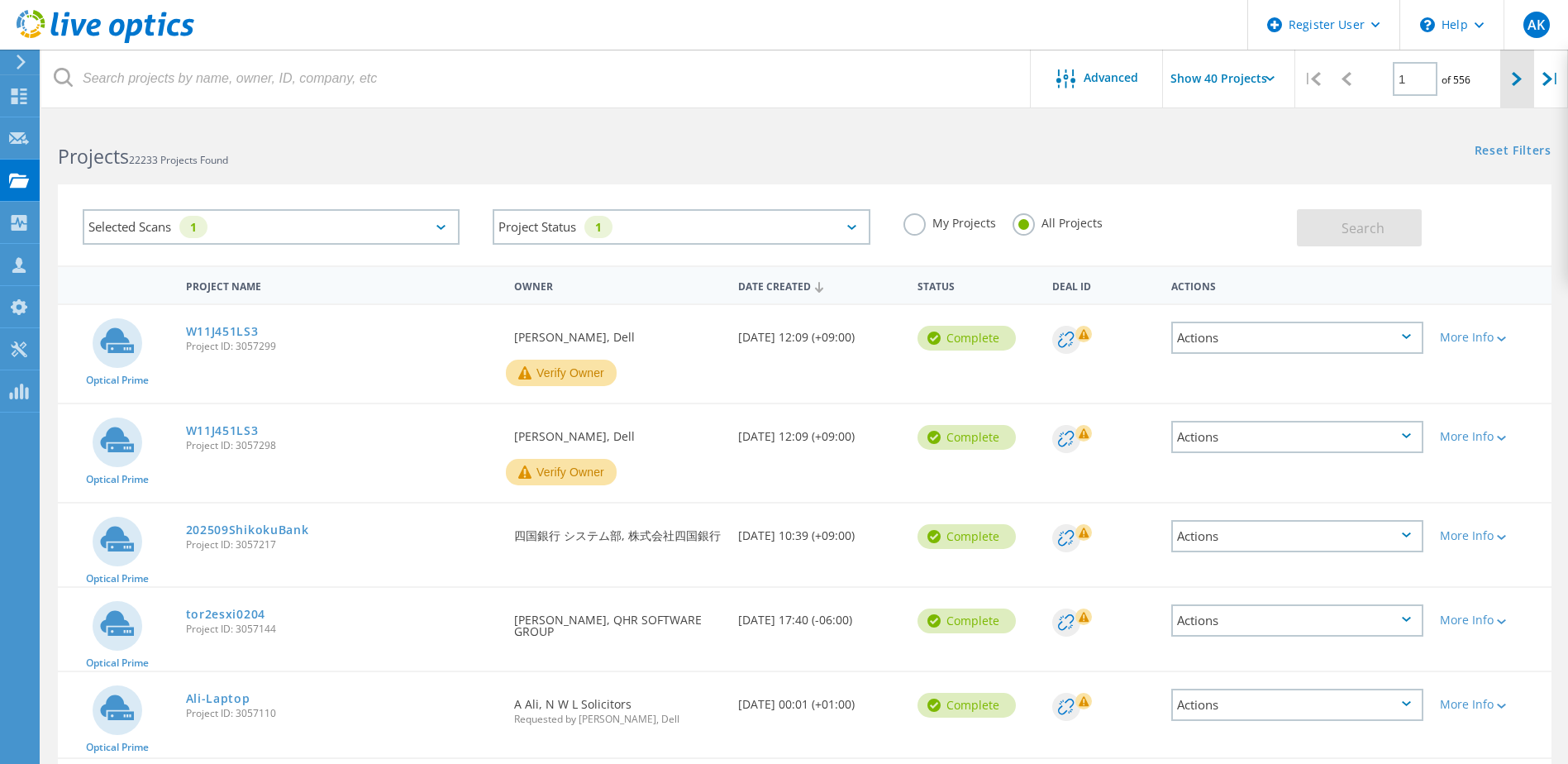
click at [1518, 70] on div at bounding box center [1517, 78] width 34 height 58
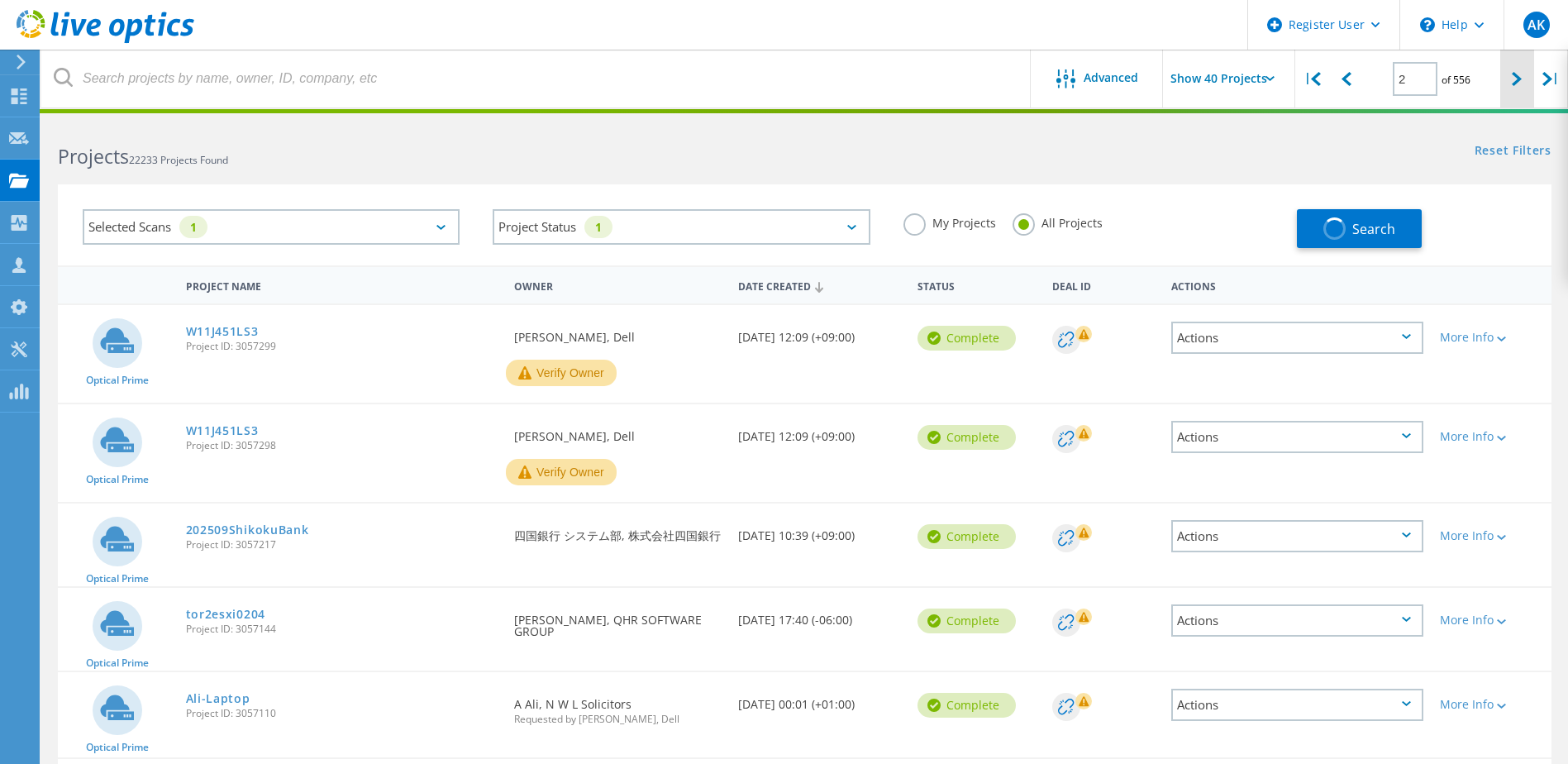
click at [1518, 70] on div at bounding box center [1517, 78] width 34 height 58
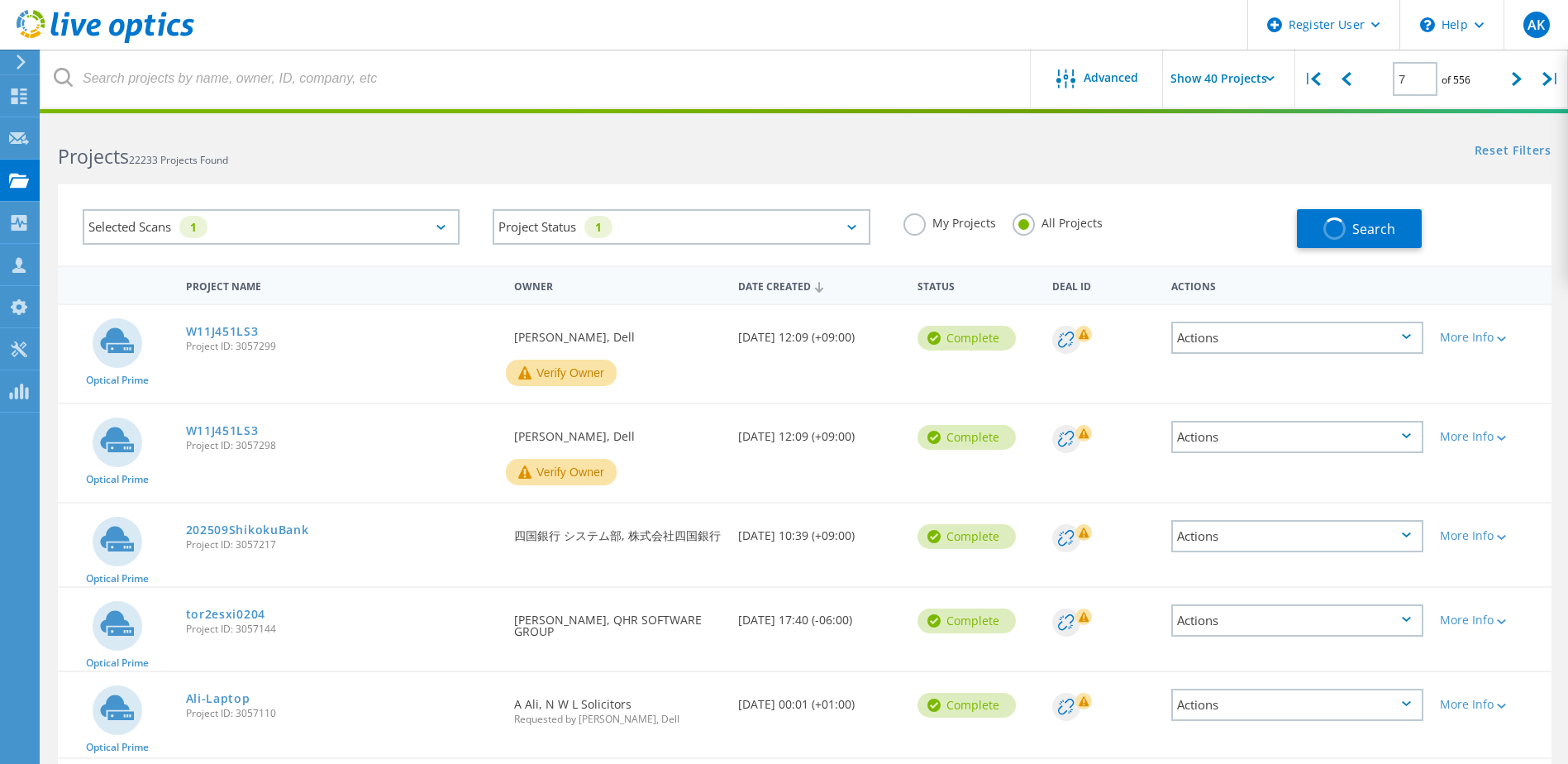
type input "2"
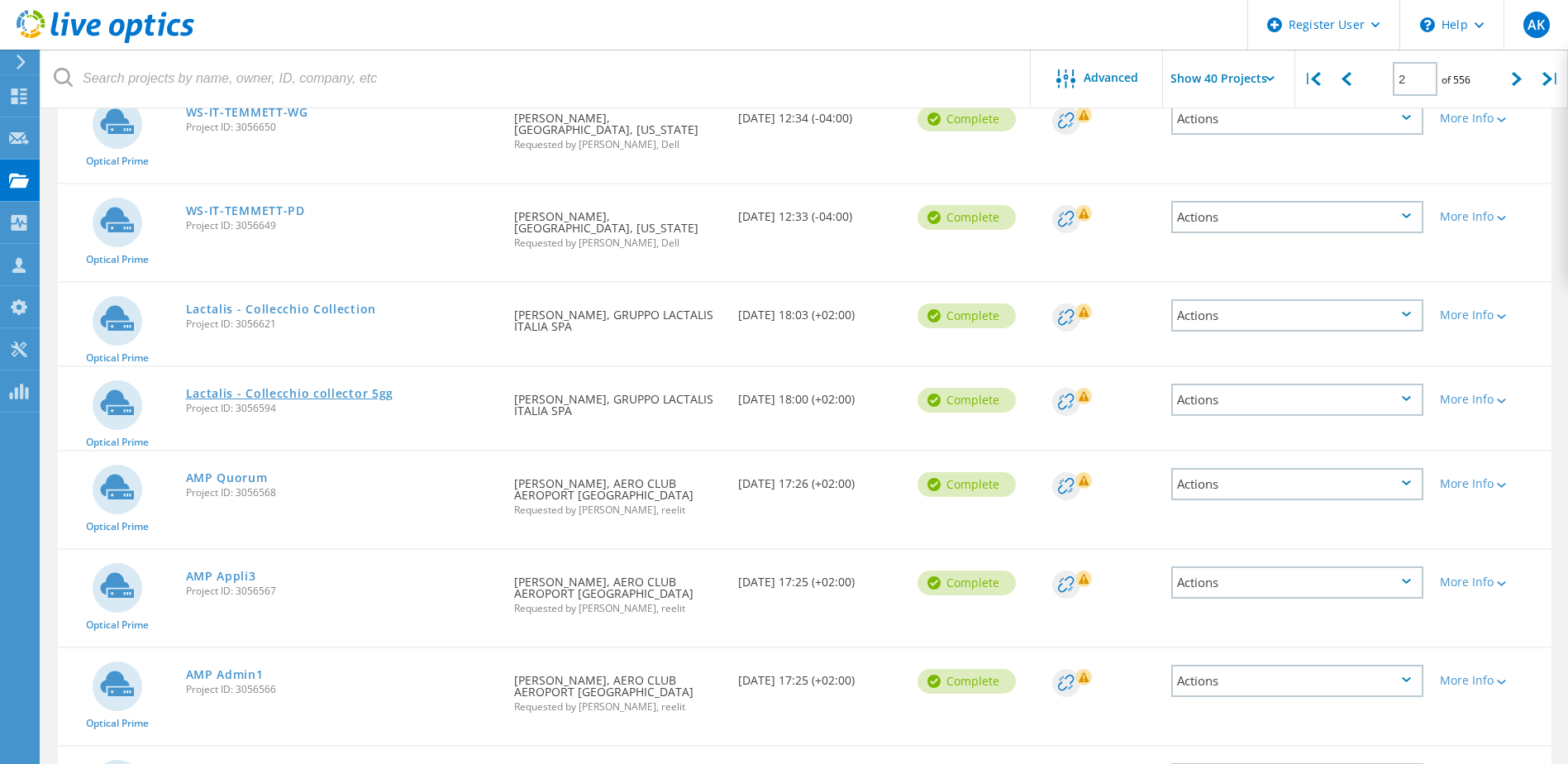
scroll to position [248, 0]
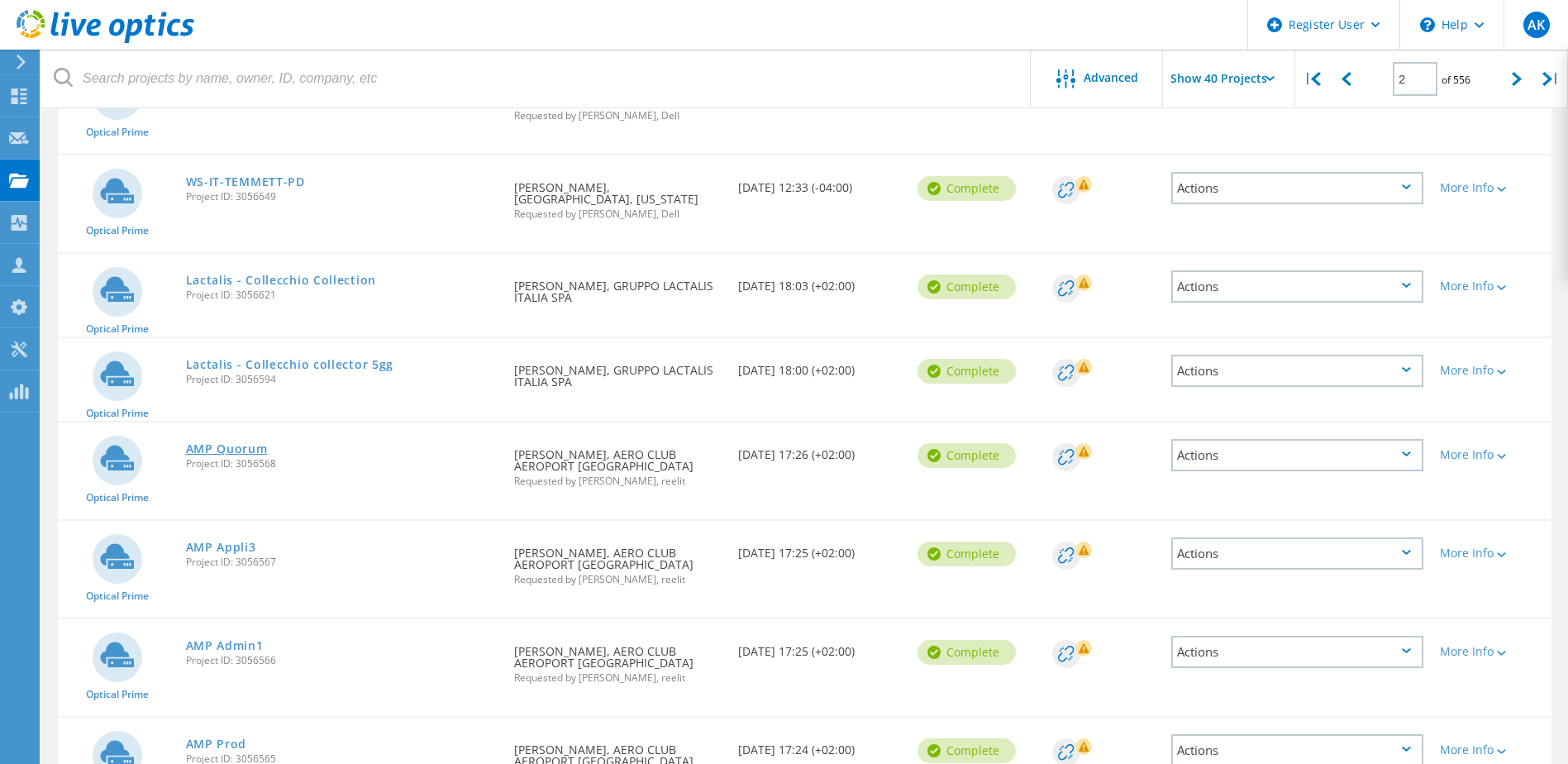
click at [242, 453] on link "AMP Quorum" at bounding box center [227, 448] width 82 height 11
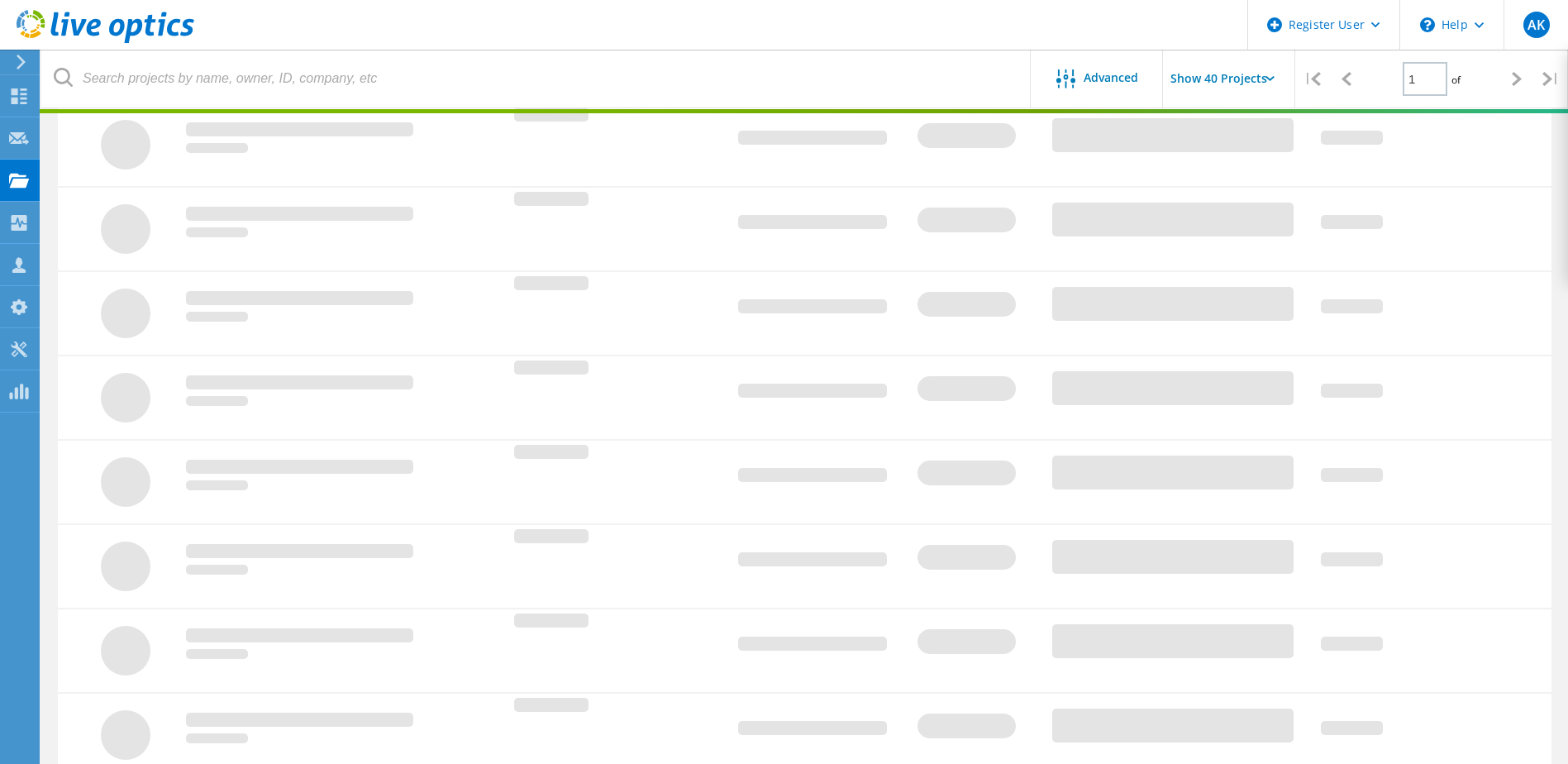
scroll to position [45, 0]
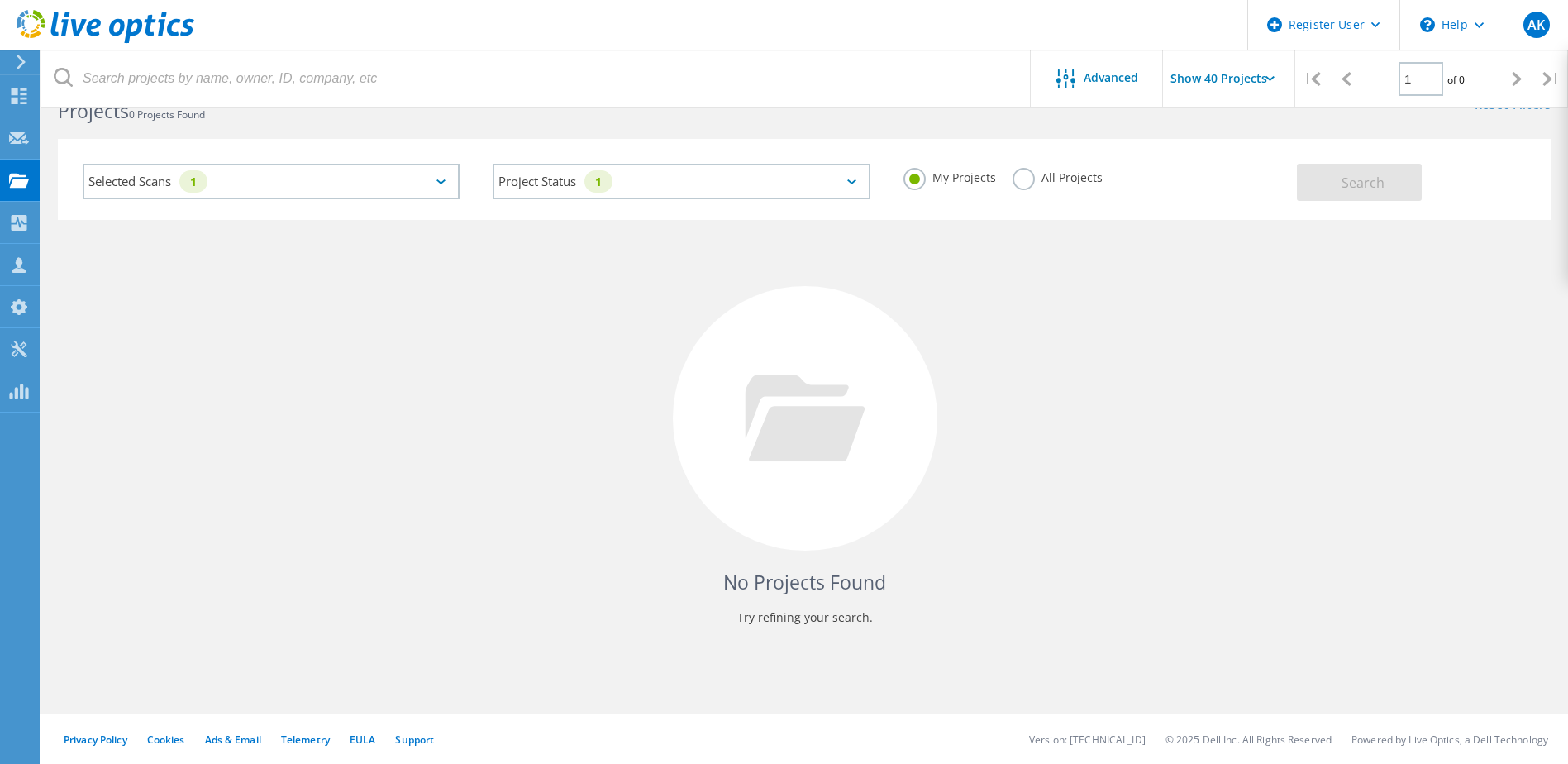
click at [904, 355] on div at bounding box center [805, 418] width 264 height 264
click at [495, 349] on div "No Projects Found Try refining your search." at bounding box center [804, 433] width 1494 height 427
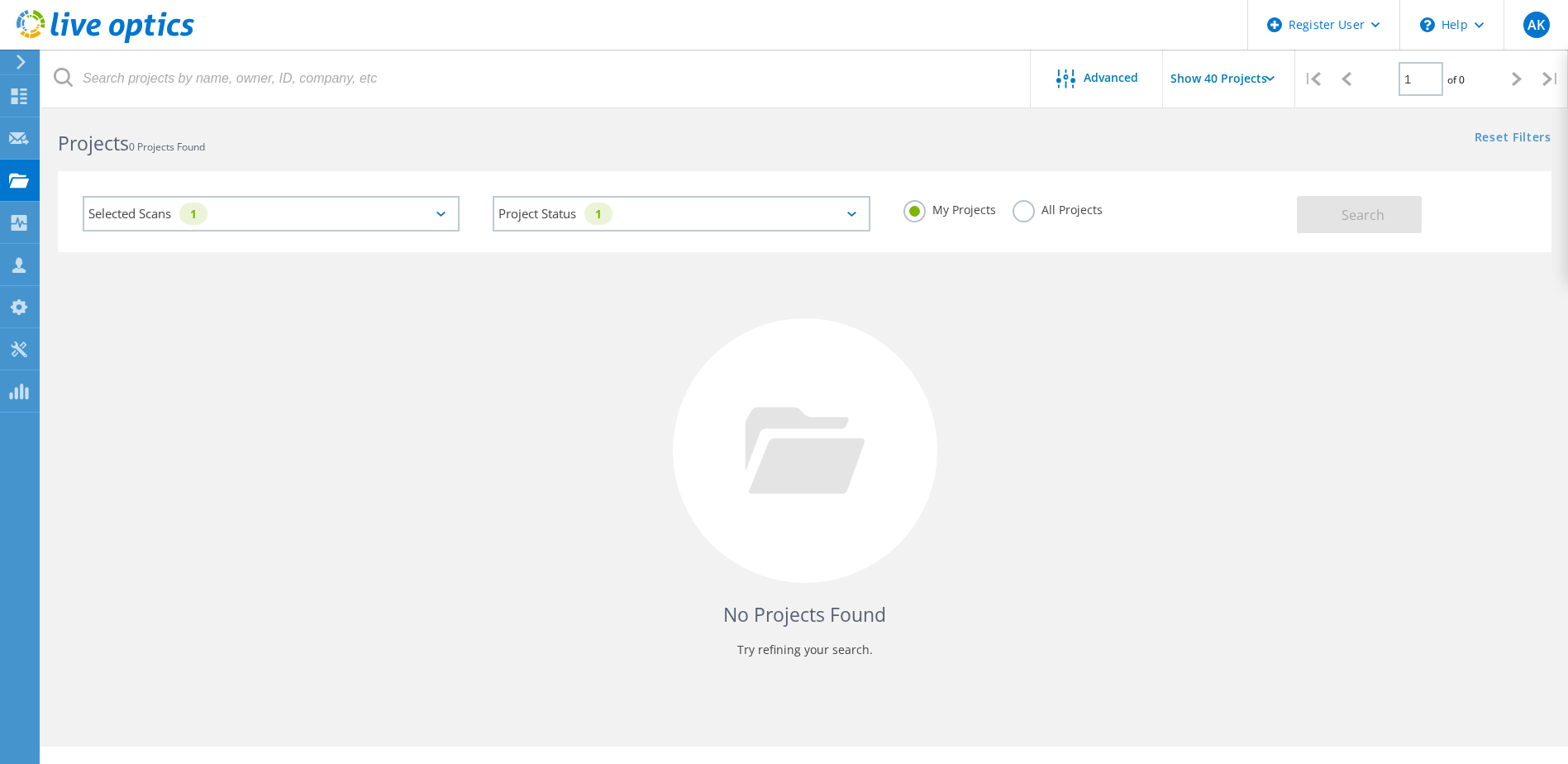
scroll to position [0, 0]
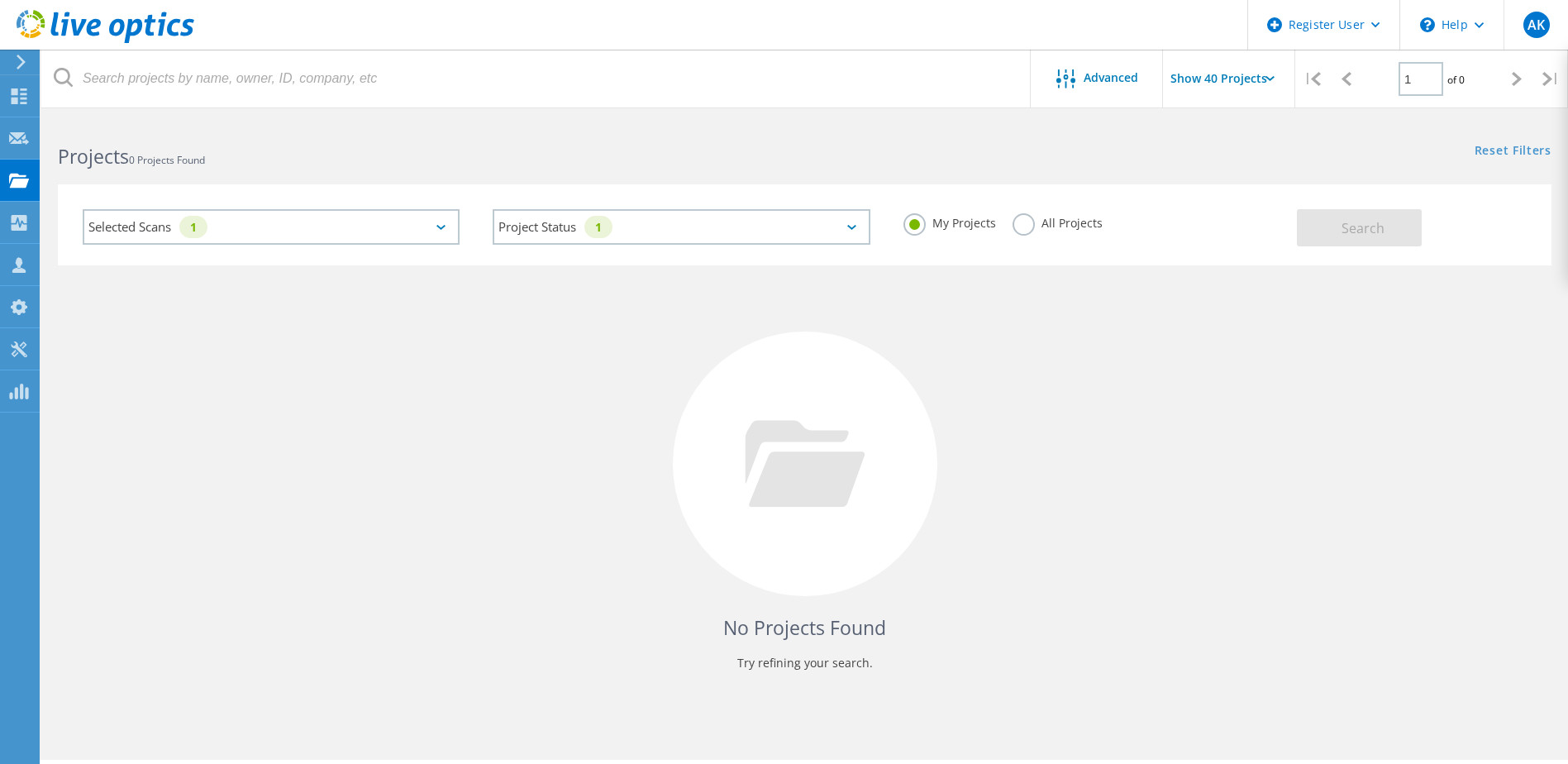
click at [1027, 222] on label "All Projects" at bounding box center [1057, 222] width 90 height 16
click at [0, 0] on input "All Projects" at bounding box center [0, 0] width 0 height 0
click at [923, 222] on label "My Projects" at bounding box center [950, 222] width 92 height 16
click at [0, 0] on input "My Projects" at bounding box center [0, 0] width 0 height 0
click at [1017, 215] on label "All Projects" at bounding box center [1057, 222] width 90 height 16
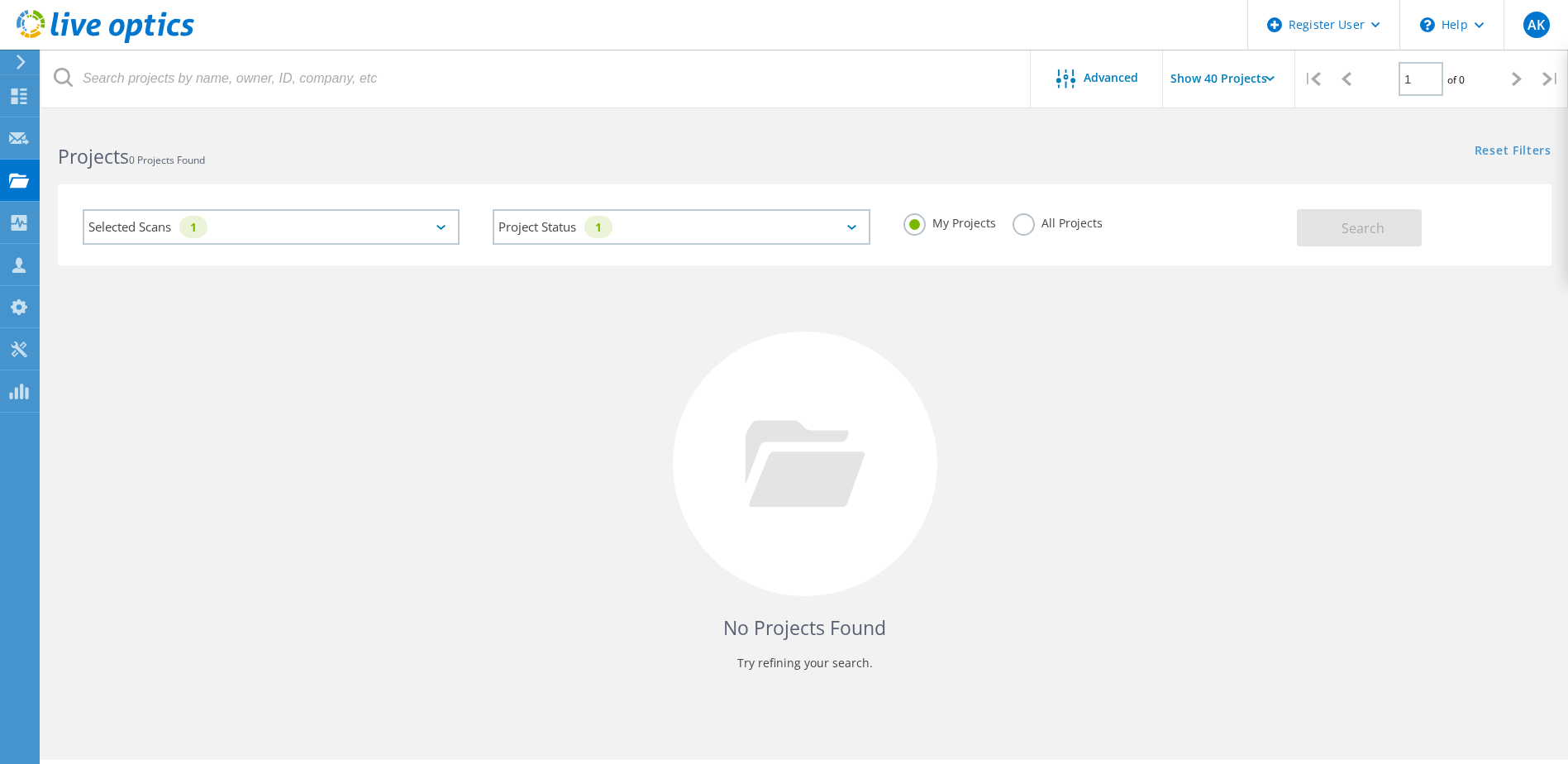
click at [0, 0] on input "All Projects" at bounding box center [0, 0] width 0 height 0
click at [1335, 221] on button "Search" at bounding box center [1360, 228] width 125 height 38
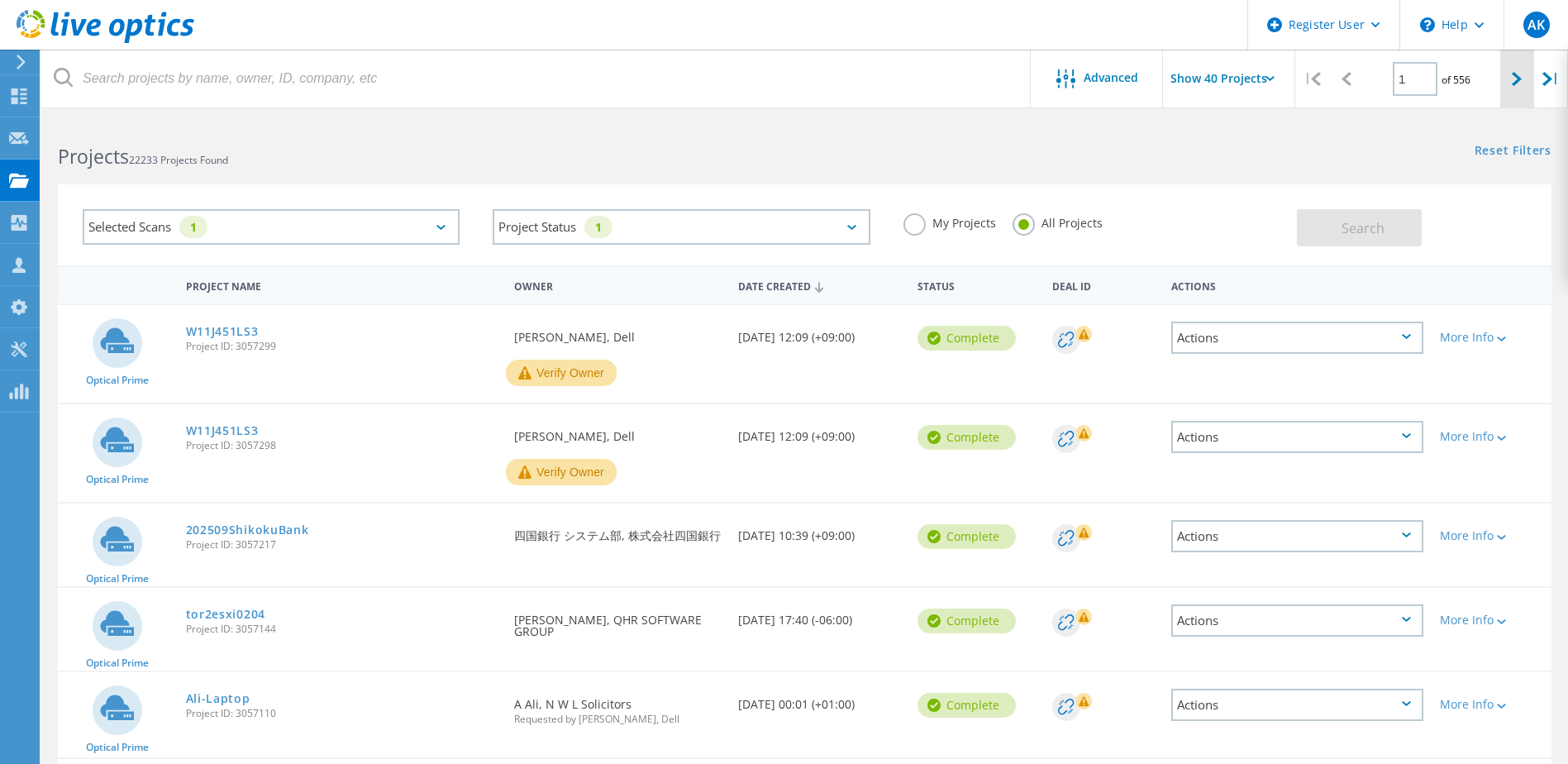
click at [1517, 84] on icon at bounding box center [1517, 78] width 10 height 14
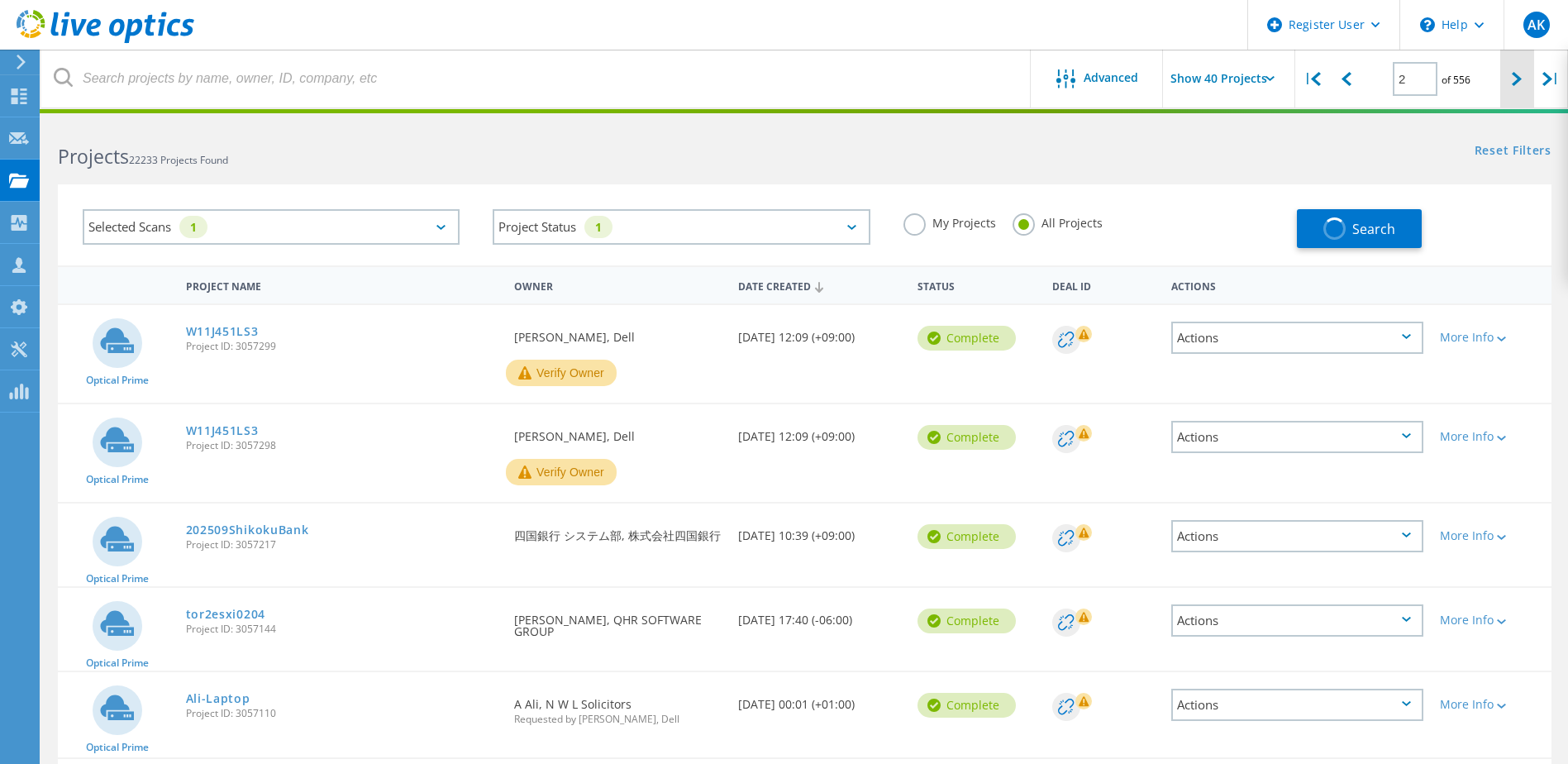
click at [1517, 84] on icon at bounding box center [1517, 78] width 10 height 14
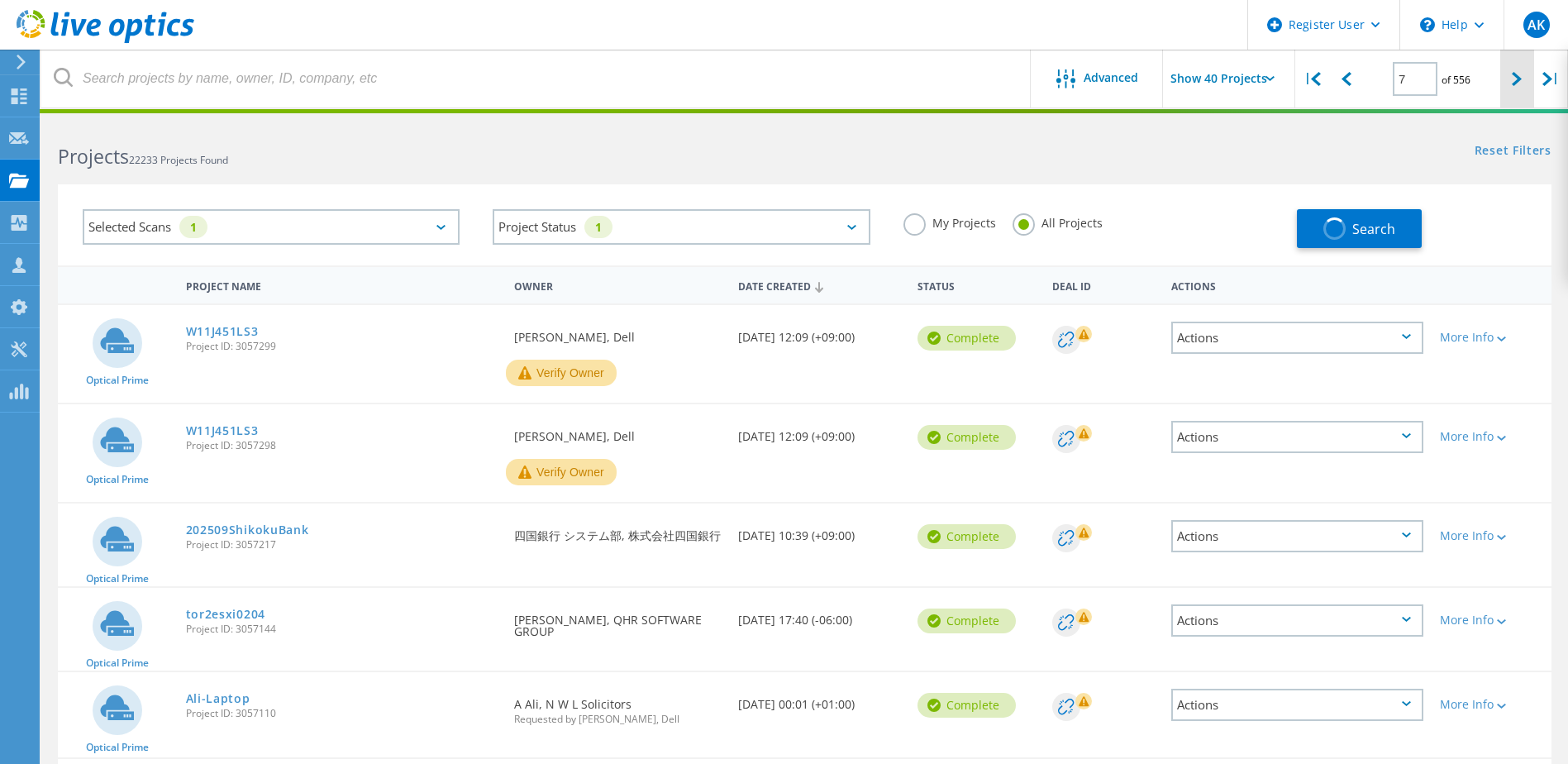
click at [1517, 84] on icon at bounding box center [1517, 78] width 10 height 14
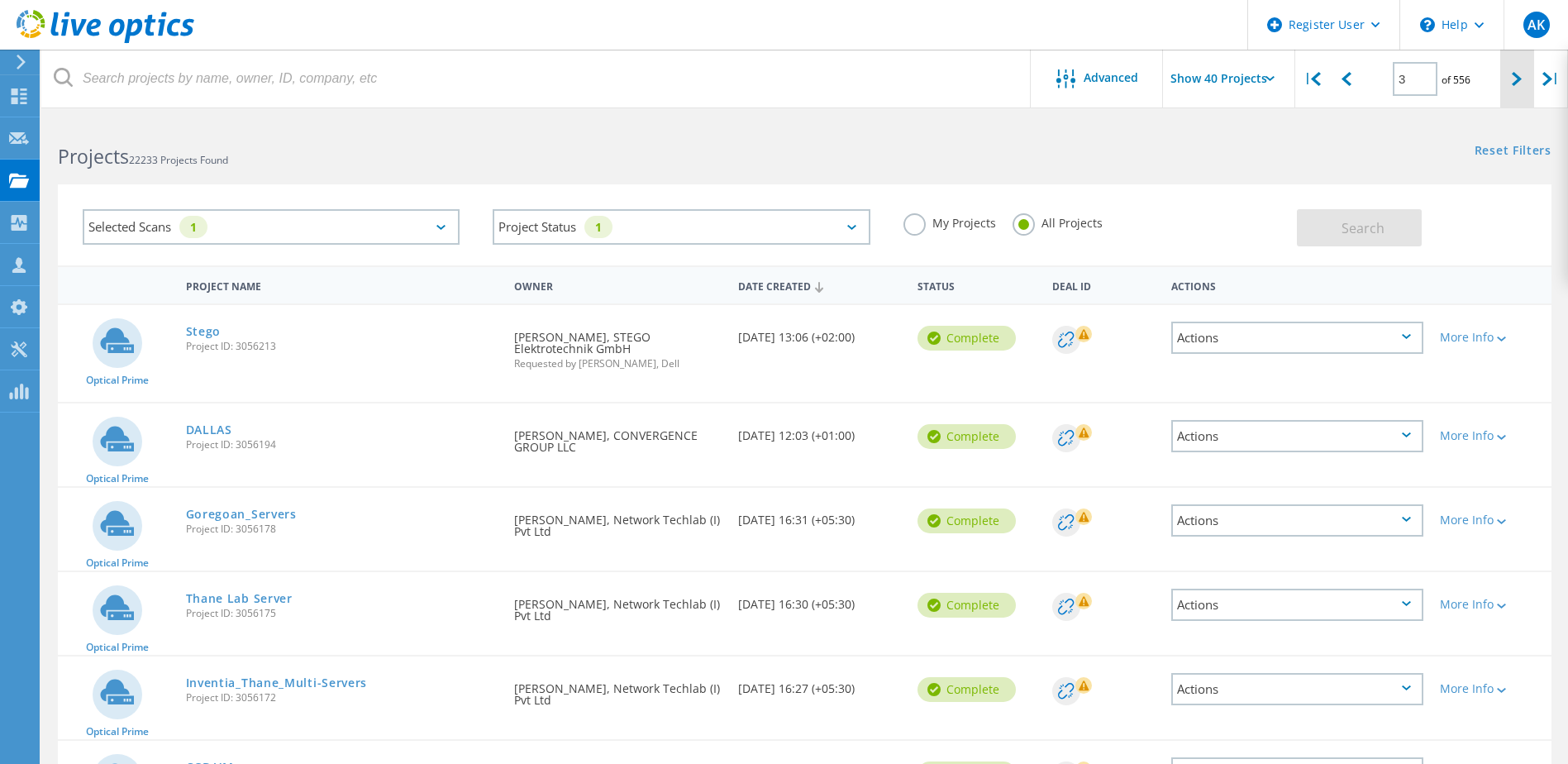
click at [1527, 77] on div at bounding box center [1517, 78] width 34 height 58
type input "4"
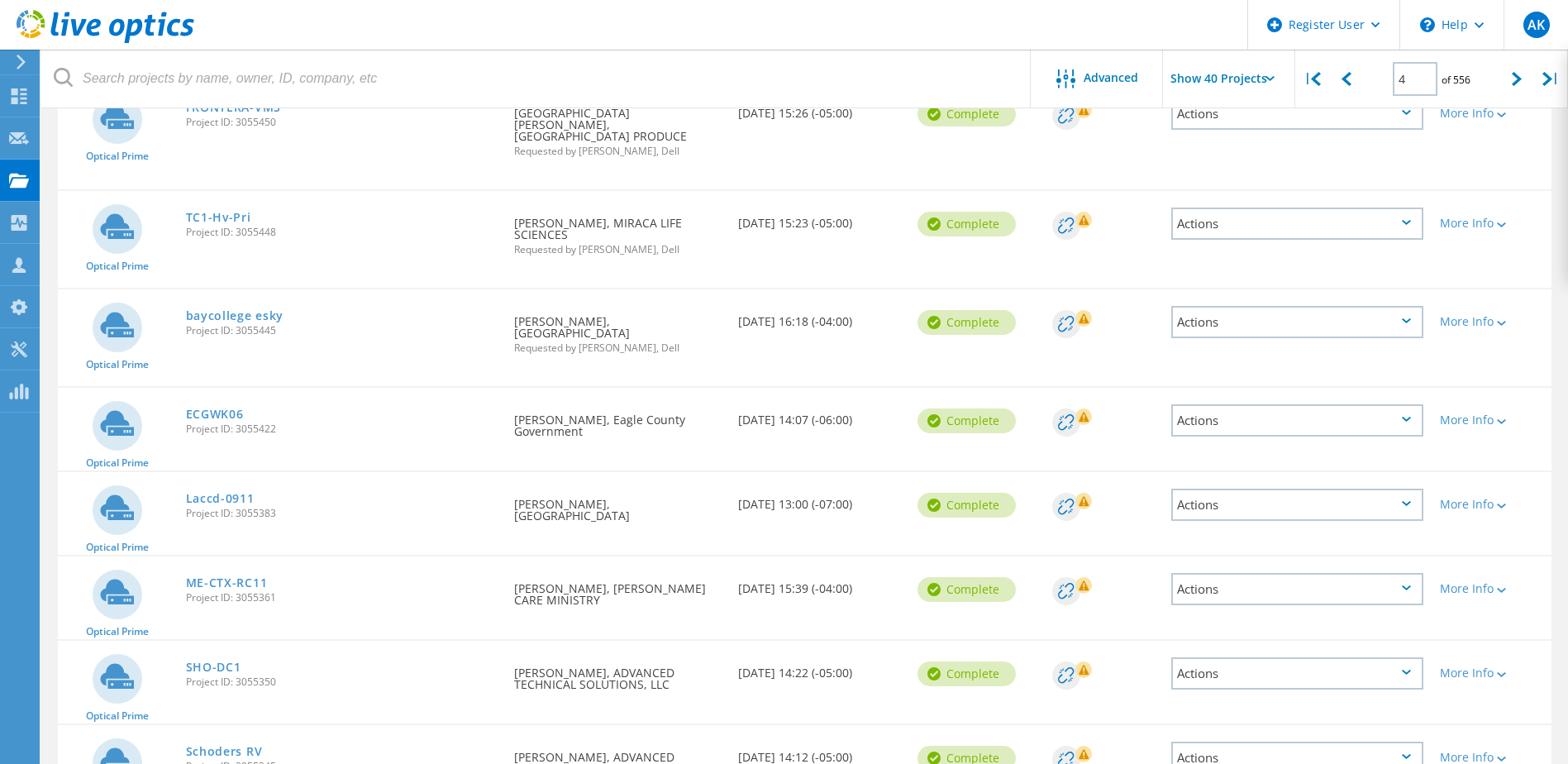
scroll to position [855, 0]
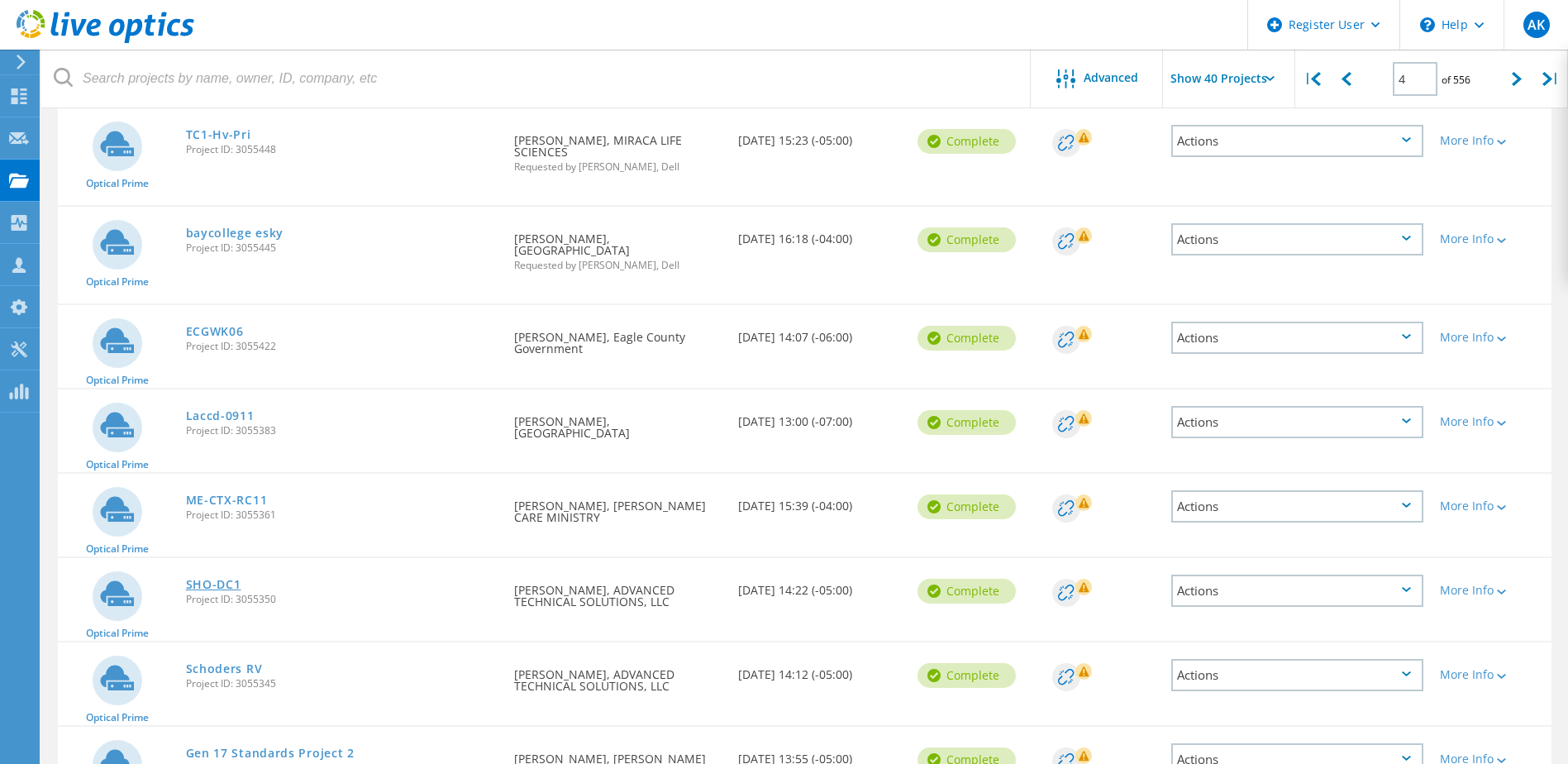
click at [225, 579] on link "SHO-DC1" at bounding box center [214, 584] width 56 height 11
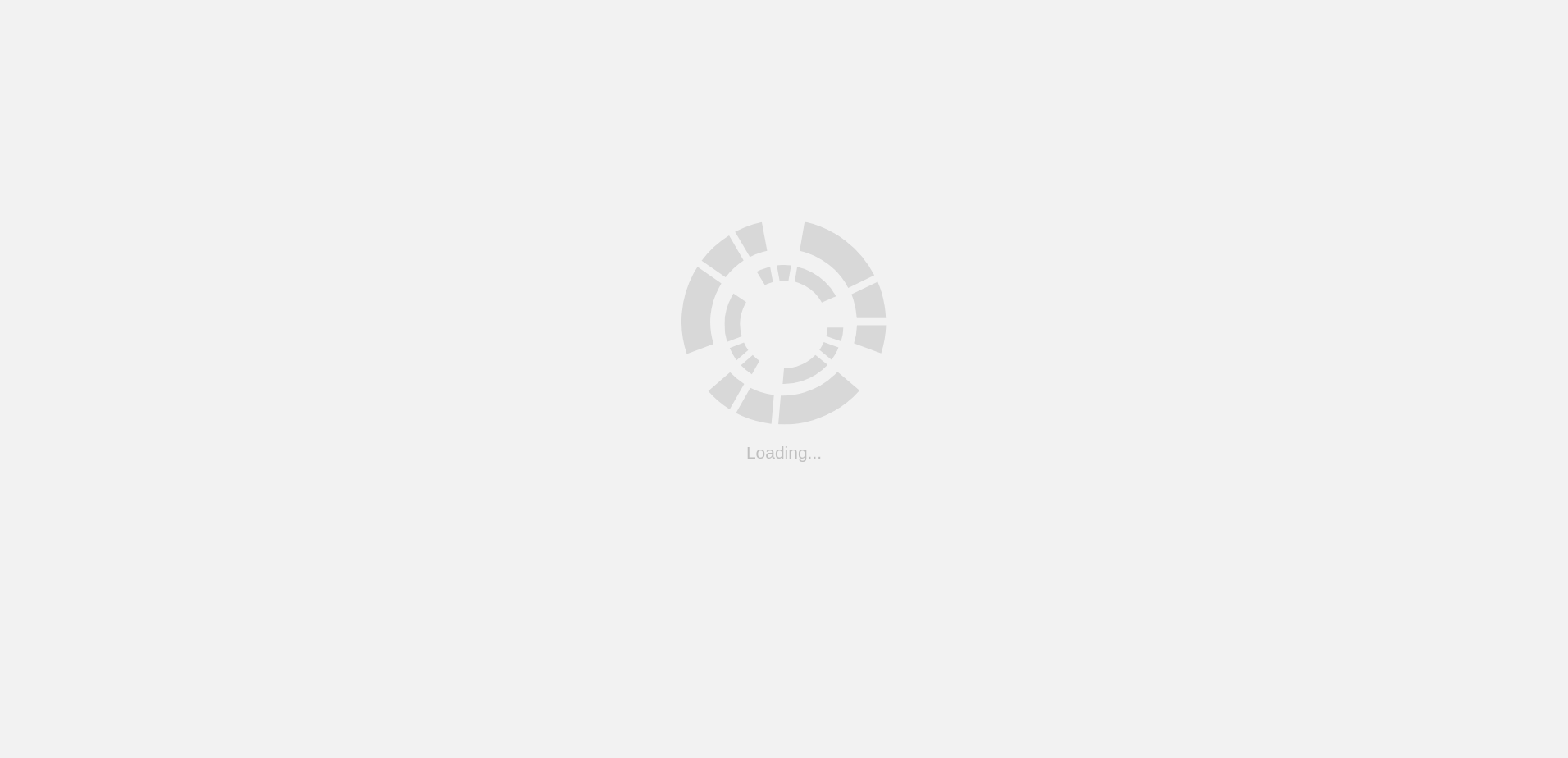
click at [1069, 0] on html ".cls-1 { fill: #cecece; } .cls-1 { fill: #cecece; } Loading... Support Site Com…" at bounding box center [784, 0] width 1568 height 0
drag, startPoint x: 1066, startPoint y: 445, endPoint x: 1058, endPoint y: 446, distance: 8.1
click at [1061, 0] on html ".cls-1 { fill: #cecece; } .cls-1 { fill: #cecece; } Loading... Support Site Com…" at bounding box center [784, 0] width 1568 height 0
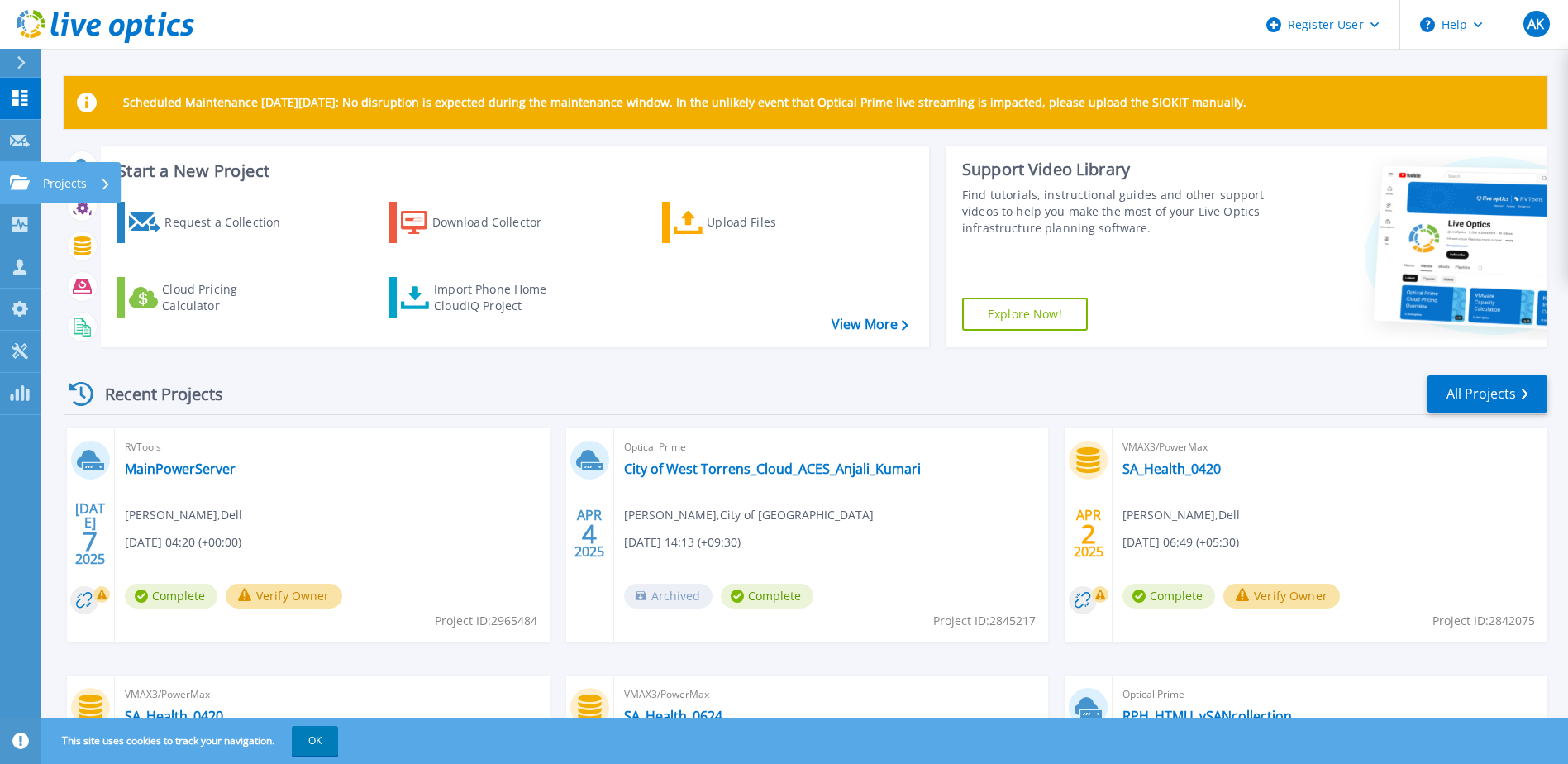
click at [23, 175] on div at bounding box center [19, 182] width 20 height 15
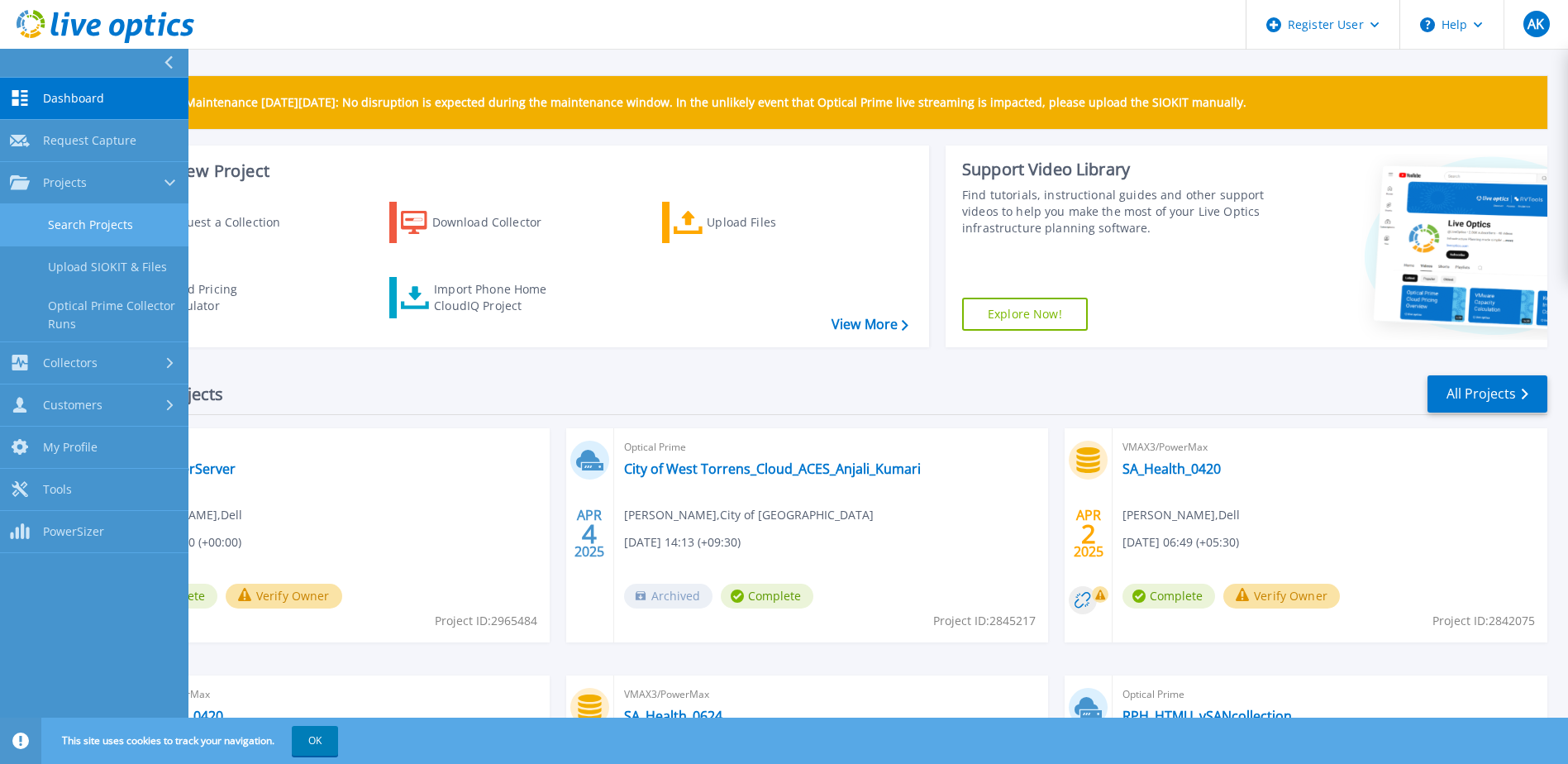
click at [88, 232] on link "Search Projects" at bounding box center [94, 225] width 188 height 42
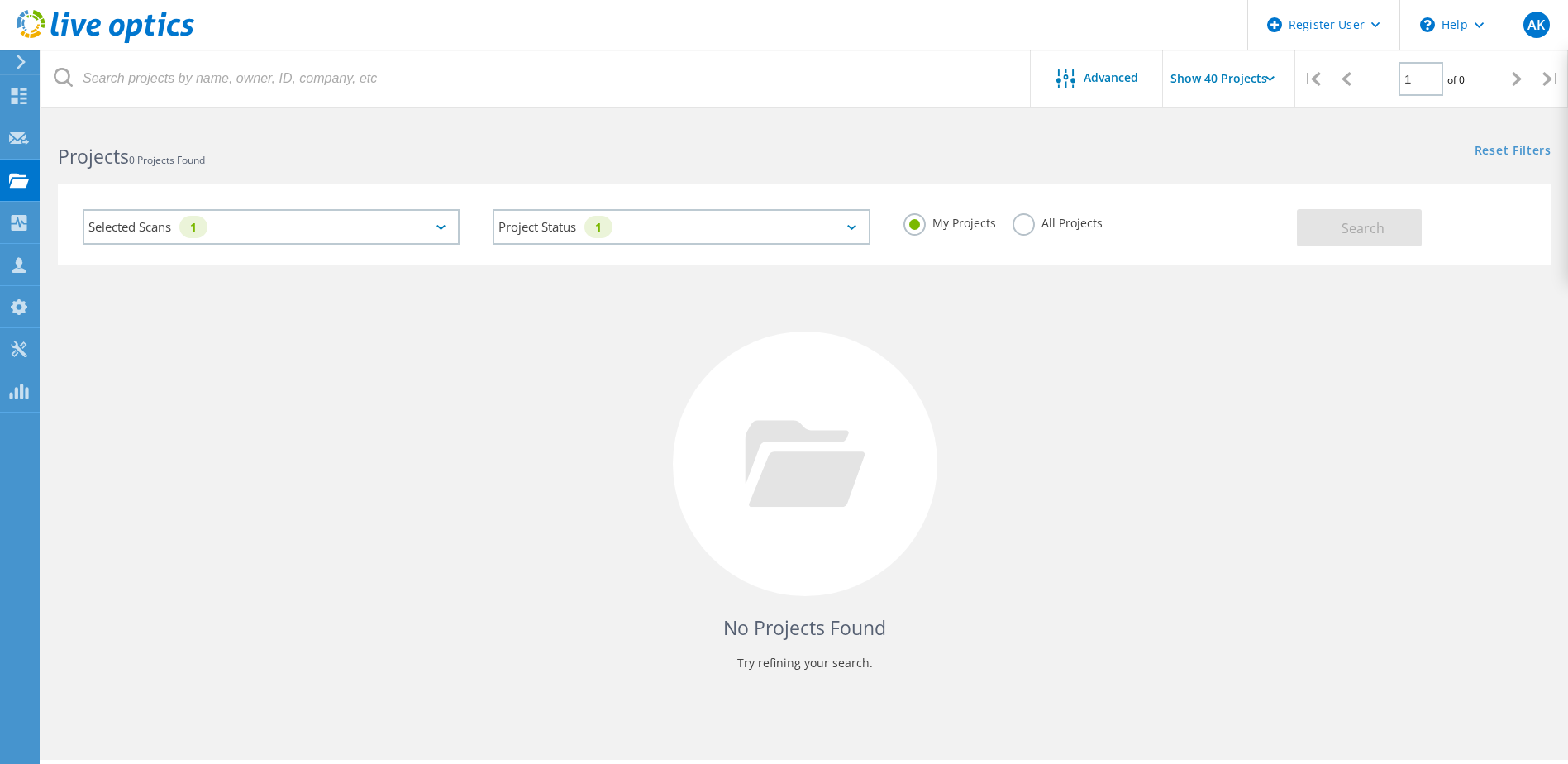
click at [1019, 222] on label "All Projects" at bounding box center [1057, 222] width 90 height 16
click at [0, 0] on input "All Projects" at bounding box center [0, 0] width 0 height 0
click at [1344, 213] on button "Search" at bounding box center [1360, 228] width 125 height 38
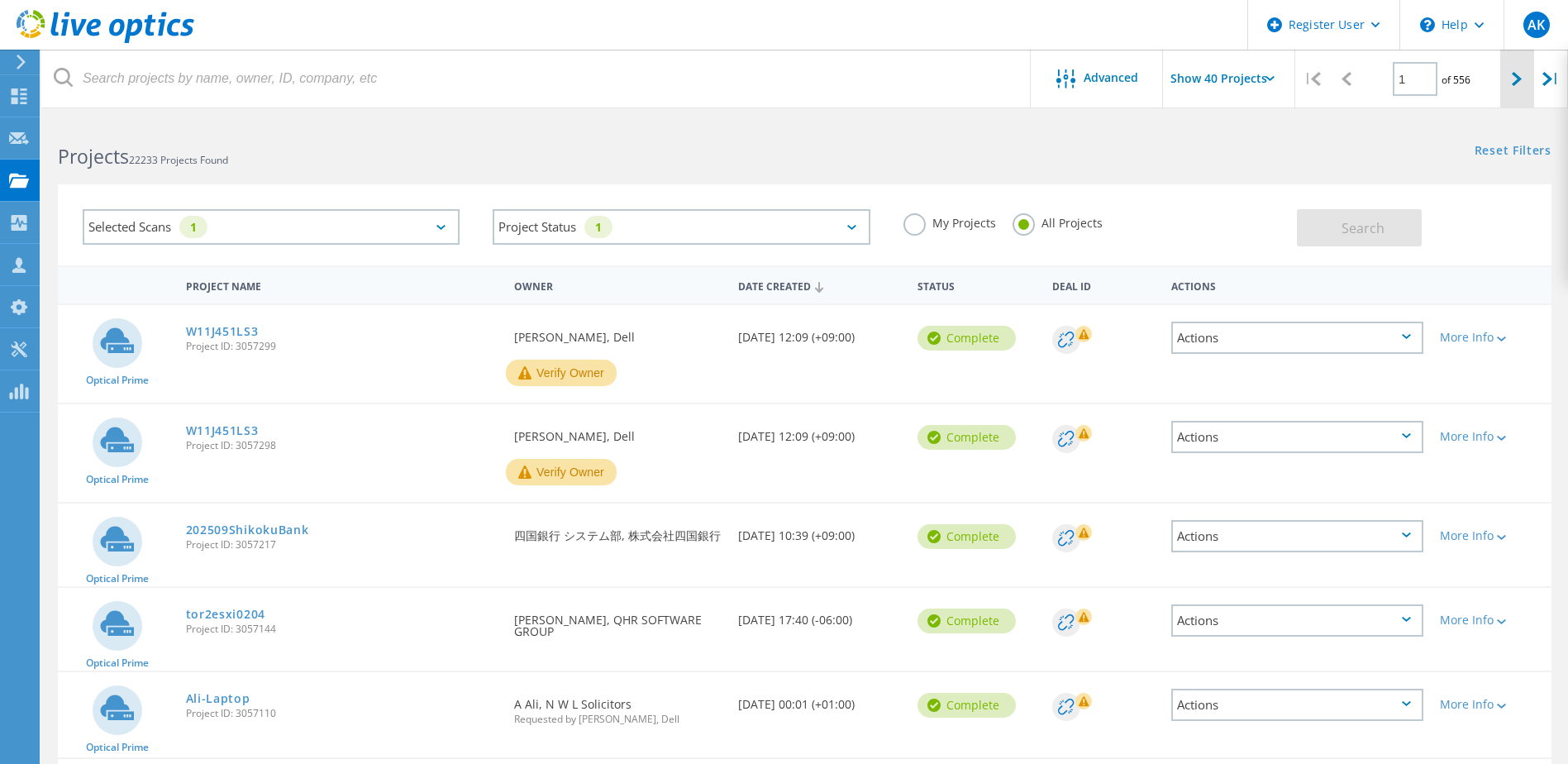
click at [1505, 73] on div at bounding box center [1517, 78] width 34 height 58
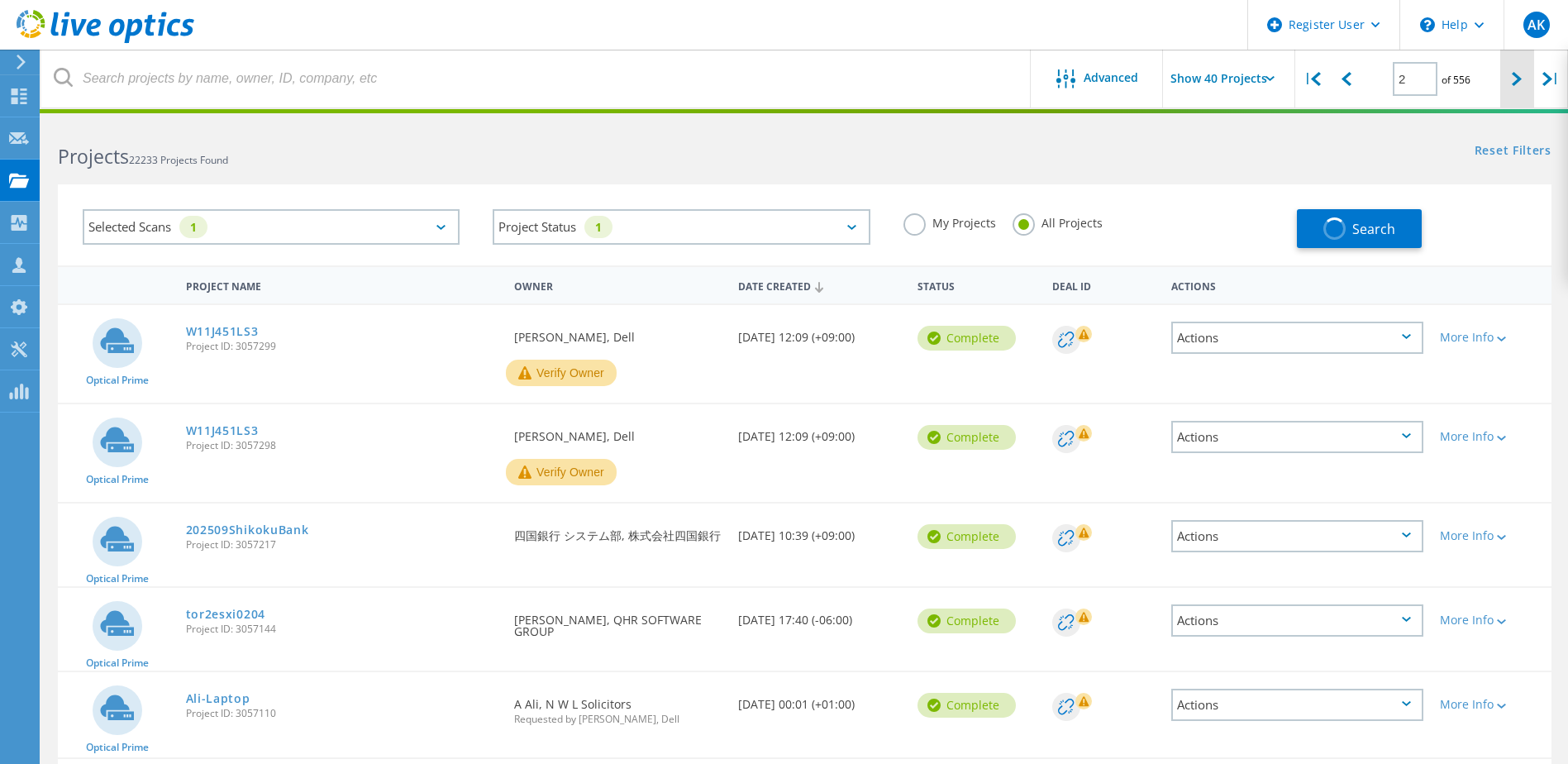
click at [1505, 73] on div at bounding box center [1517, 78] width 34 height 58
type input "2"
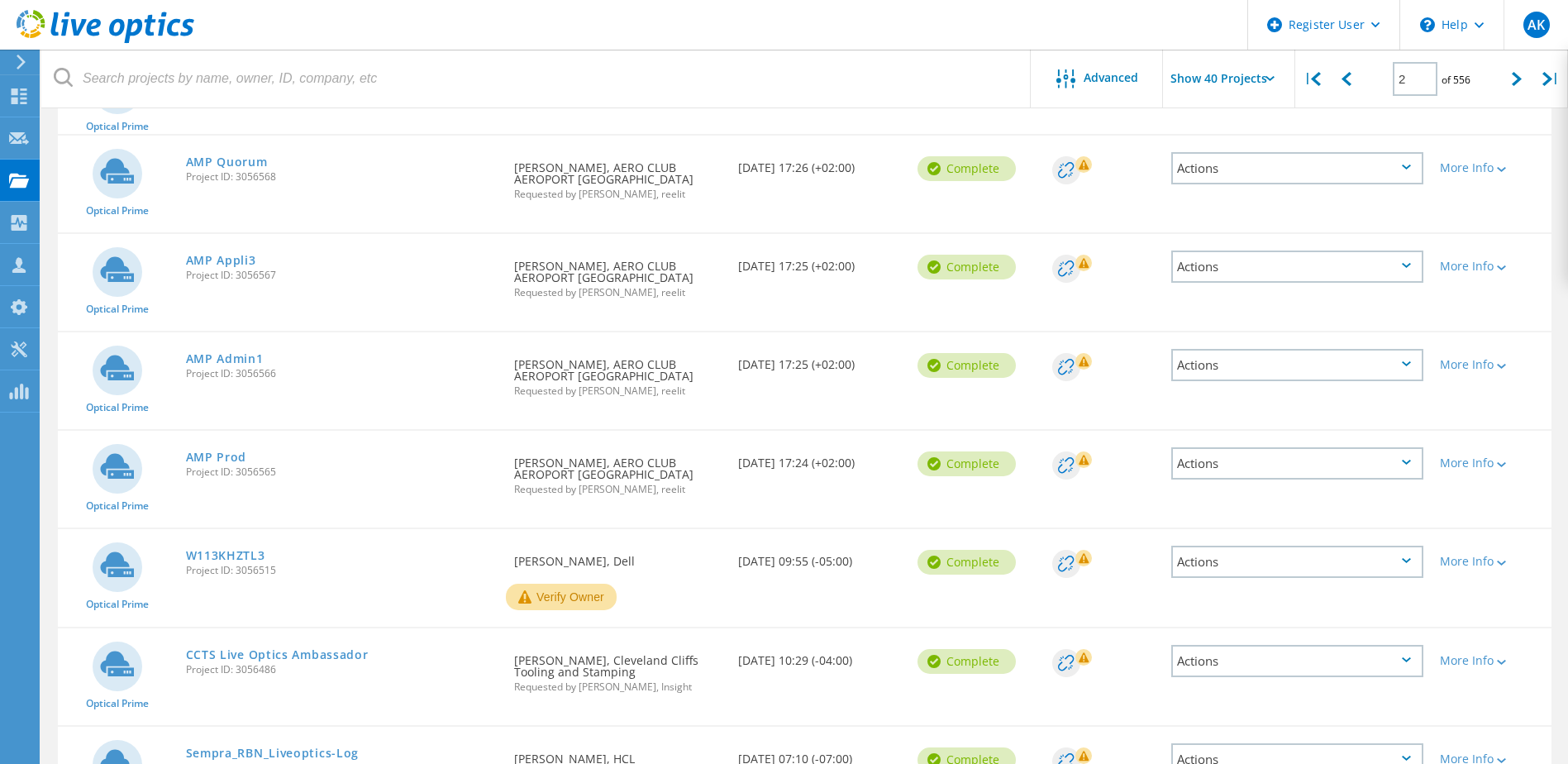
scroll to position [535, 0]
click at [242, 357] on link "AMP Admin1" at bounding box center [224, 358] width 78 height 11
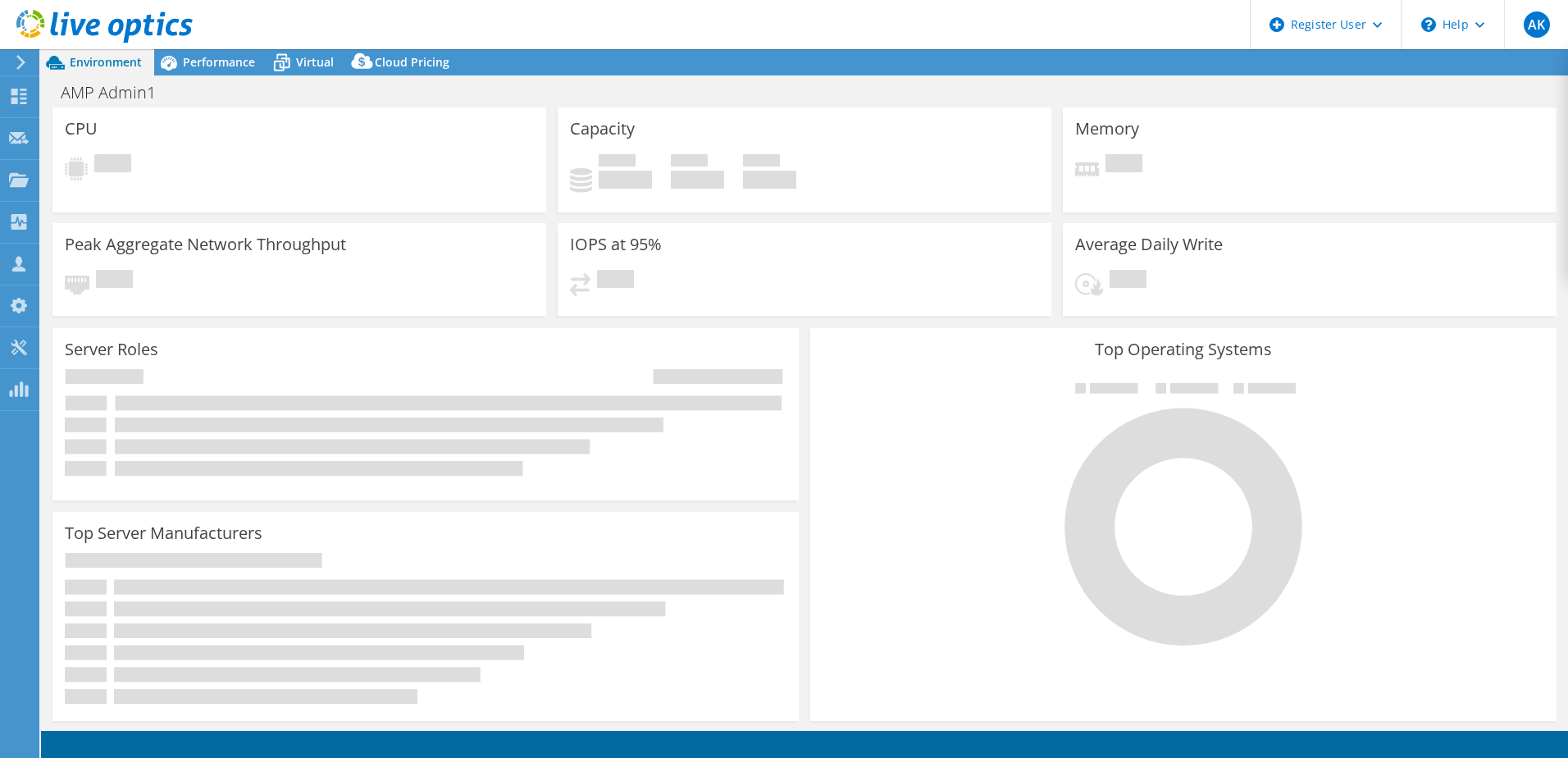
select select "USD"
